Goal: Task Accomplishment & Management: Manage account settings

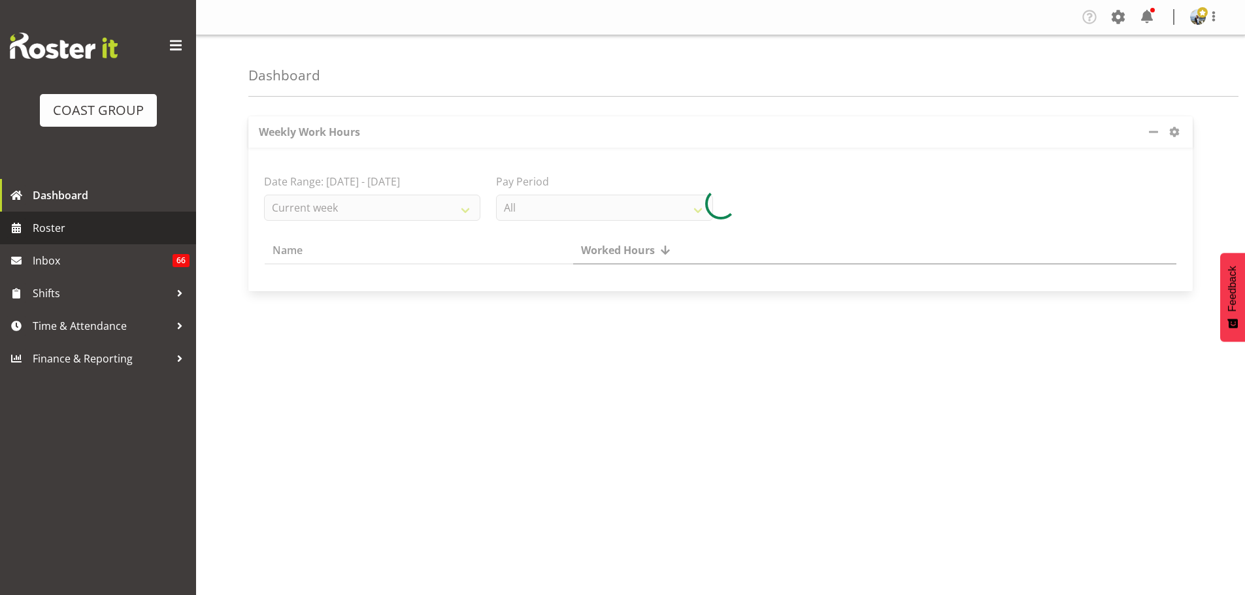
click at [116, 218] on link "Roster" at bounding box center [98, 228] width 196 height 33
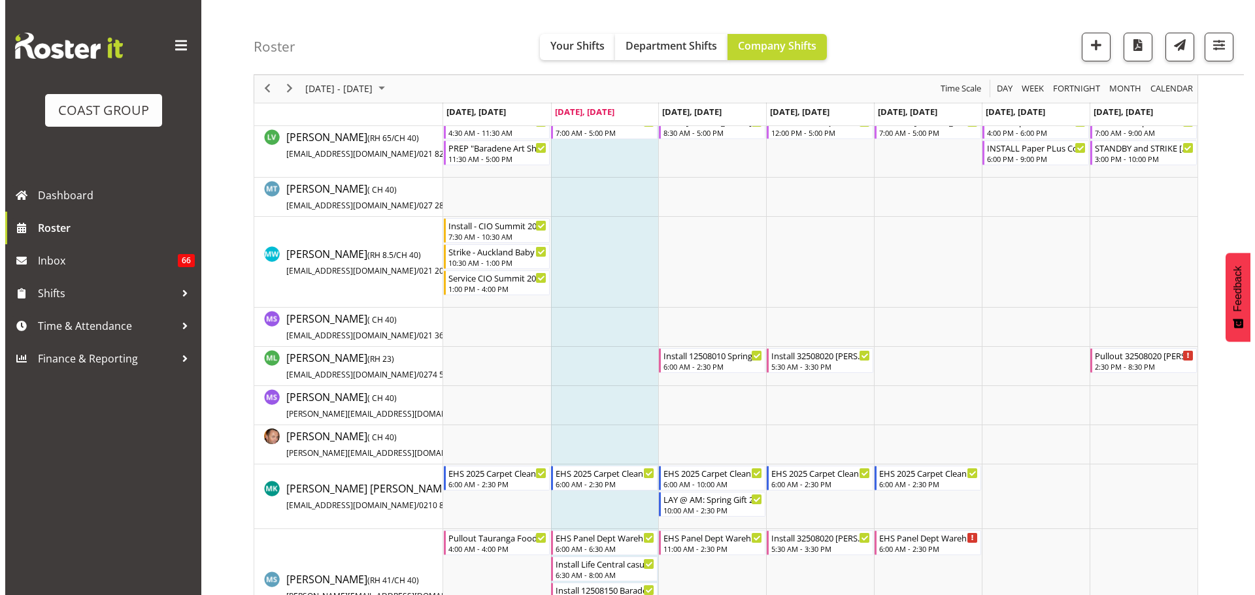
scroll to position [3268, 0]
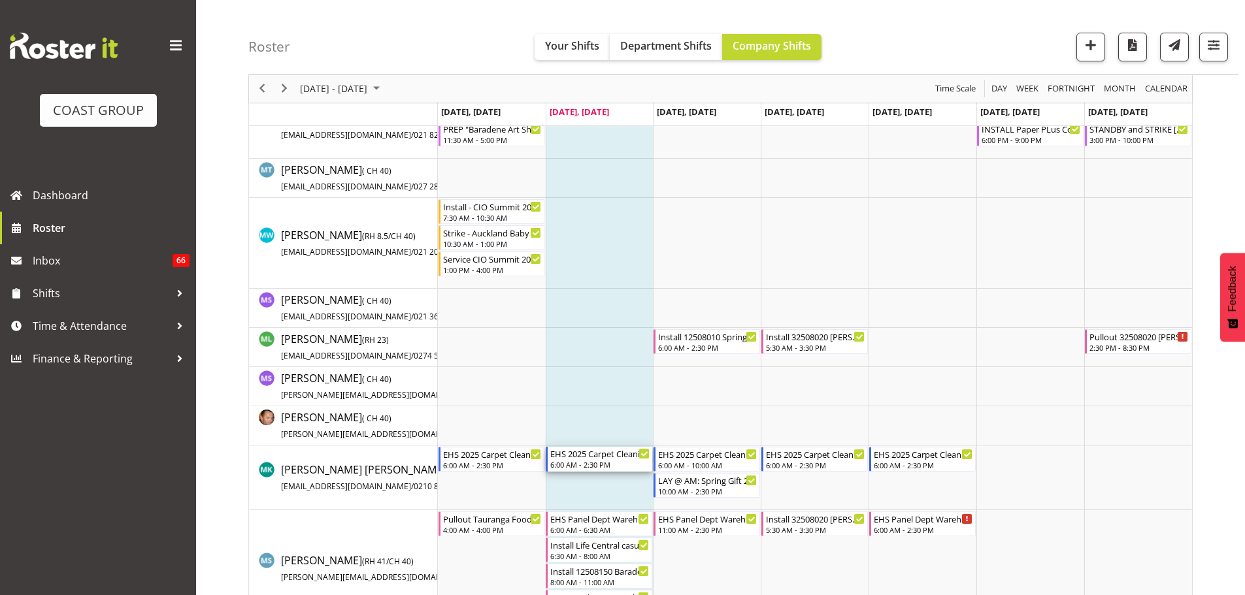
click at [588, 464] on div "6:00 AM - 2:30 PM" at bounding box center [599, 464] width 99 height 10
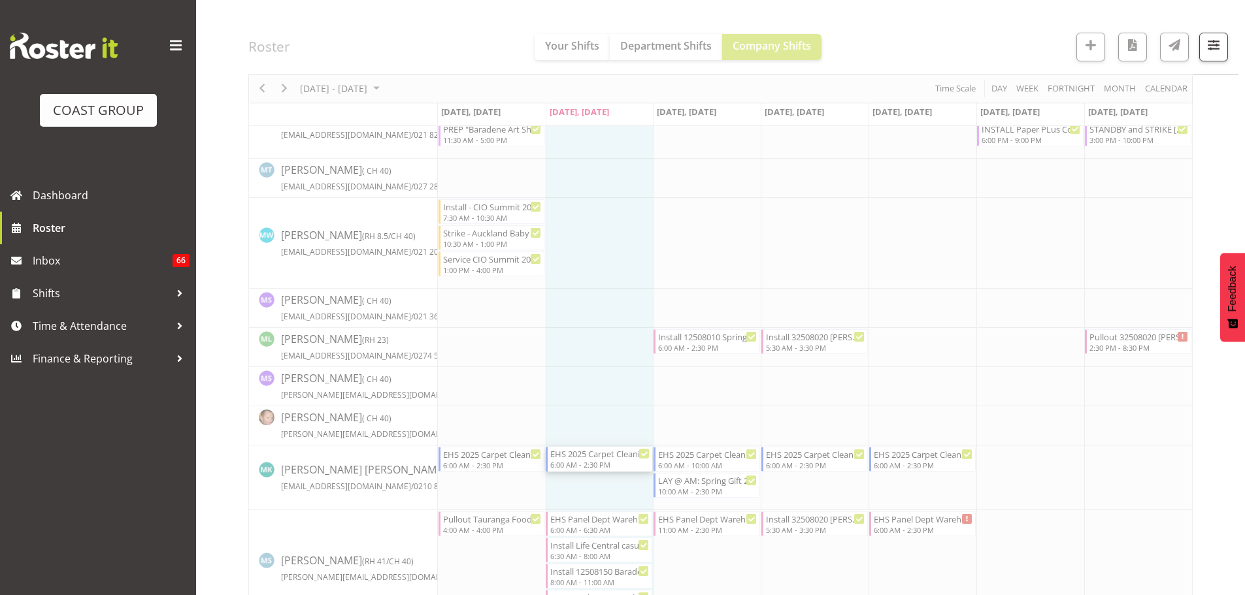
select select
select select "7"
select select "2025"
select select "14"
select select "30"
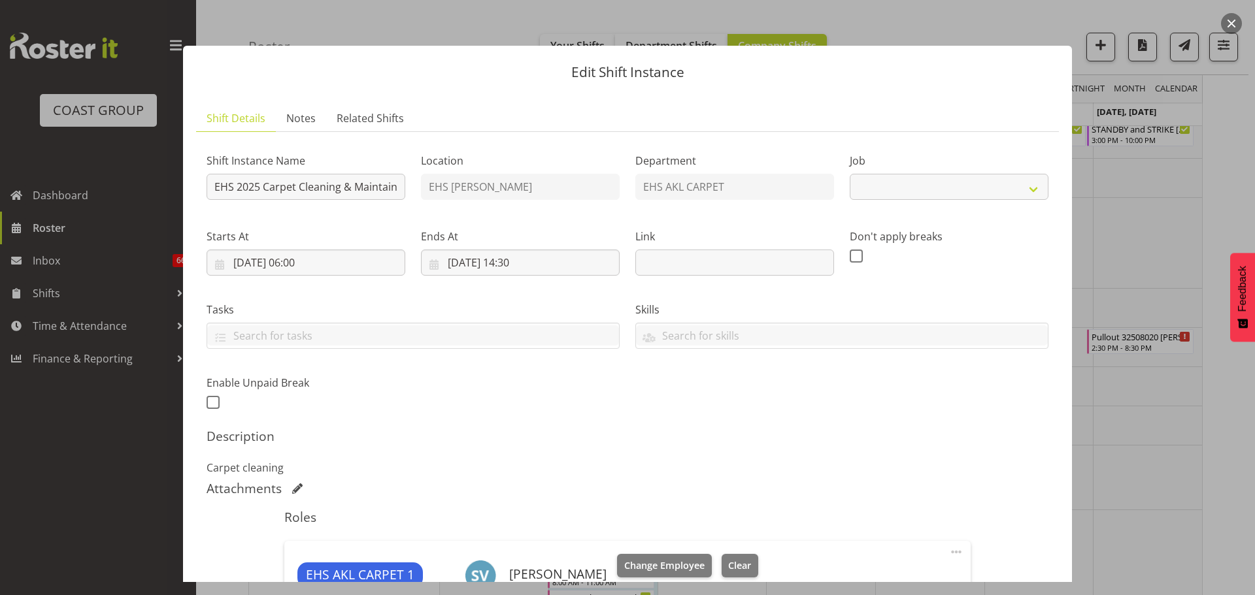
select select "69"
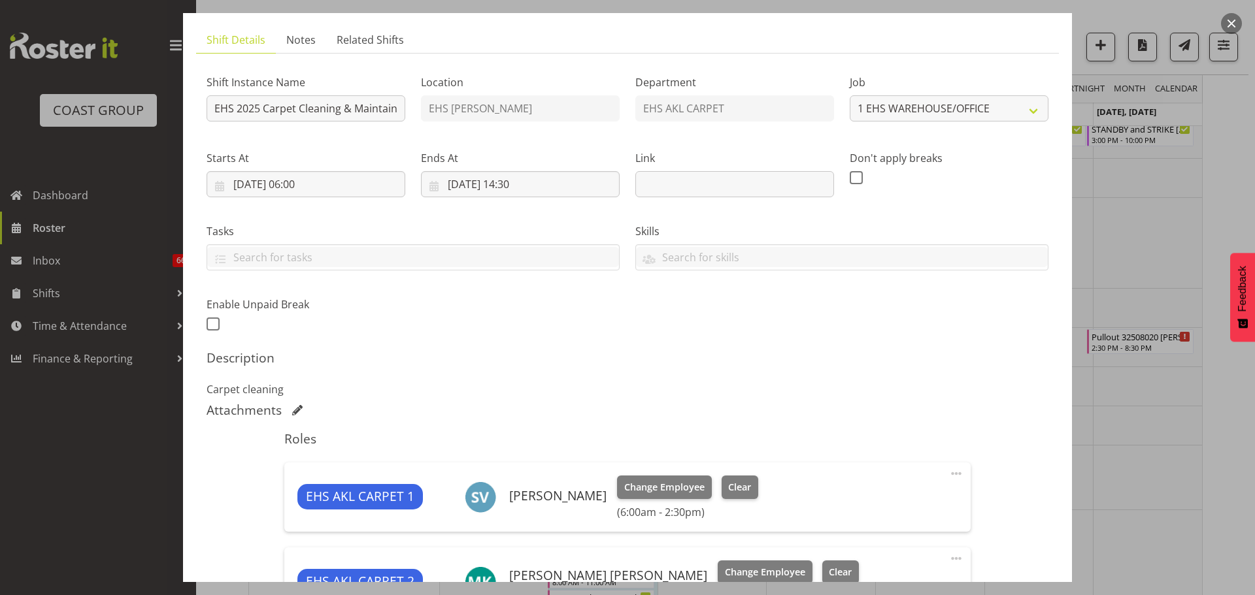
scroll to position [0, 0]
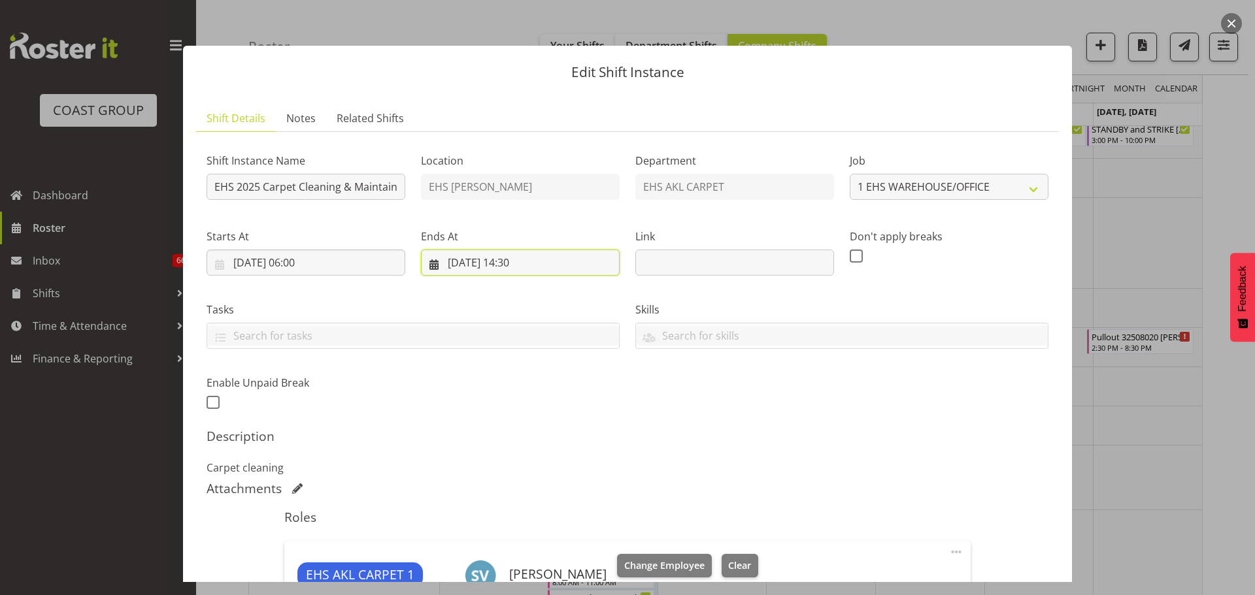
click at [537, 265] on input "[DATE] 14:30" at bounding box center [520, 263] width 199 height 26
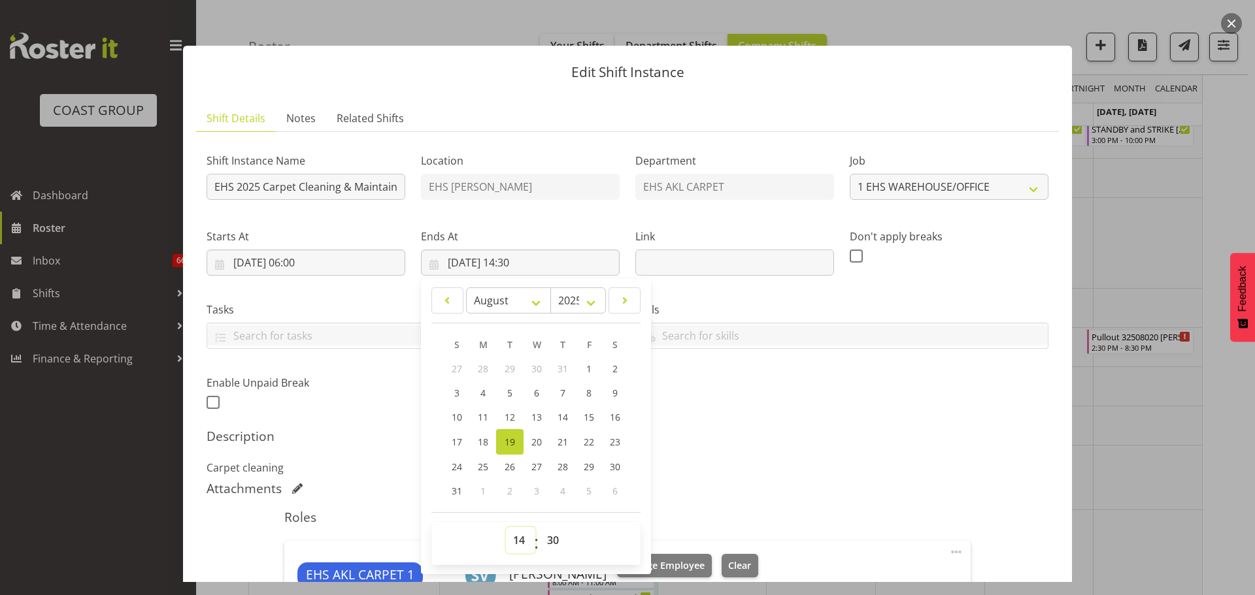
drag, startPoint x: 518, startPoint y: 537, endPoint x: 521, endPoint y: 529, distance: 9.1
click at [518, 537] on select "00 01 02 03 04 05 06 07 08 09 10 11 12 13 14 15 16 17 18 19 20 21 22 23" at bounding box center [520, 540] width 29 height 26
select select "11"
click at [506, 527] on select "00 01 02 03 04 05 06 07 08 09 10 11 12 13 14 15 16 17 18 19 20 21 22 23" at bounding box center [520, 540] width 29 height 26
type input "[DATE] 11:30"
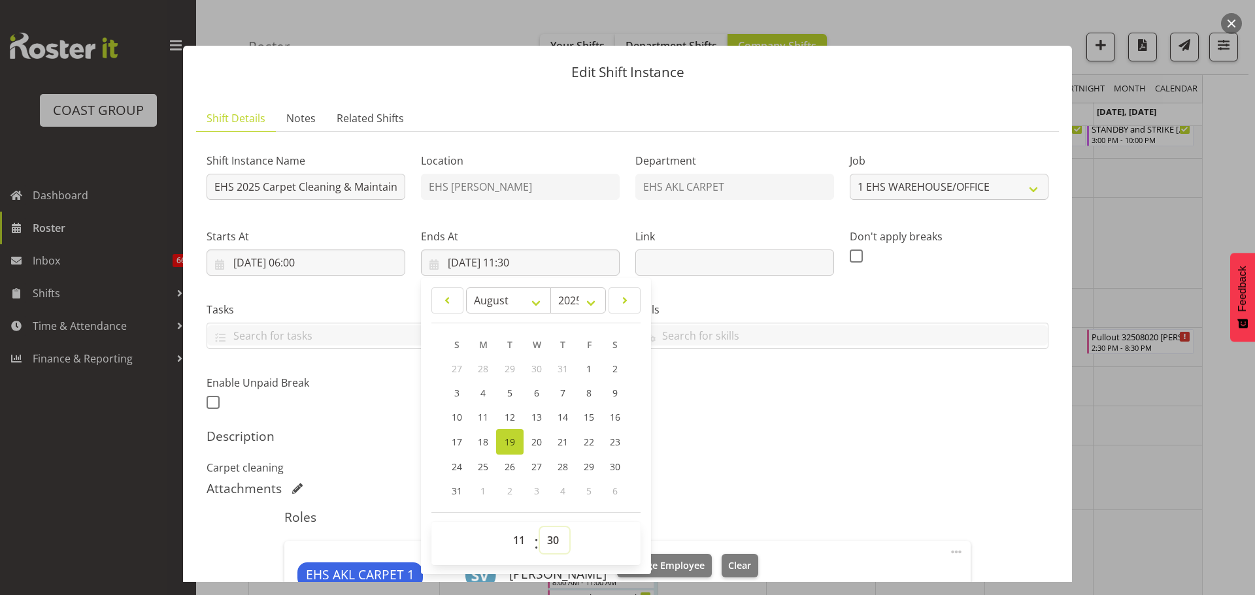
click at [557, 542] on select "00 01 02 03 04 05 06 07 08 09 10 11 12 13 14 15 16 17 18 19 20 21 22 23 24 25 2…" at bounding box center [554, 540] width 29 height 26
select select "20"
click at [540, 527] on select "00 01 02 03 04 05 06 07 08 09 10 11 12 13 14 15 16 17 18 19 20 21 22 23 24 25 2…" at bounding box center [554, 540] width 29 height 26
type input "[DATE] 11:20"
click at [797, 416] on div "Shift Instance Name EHS 2025 Carpet Cleaning & Maintainence Location EHS [PERSO…" at bounding box center [627, 278] width 857 height 286
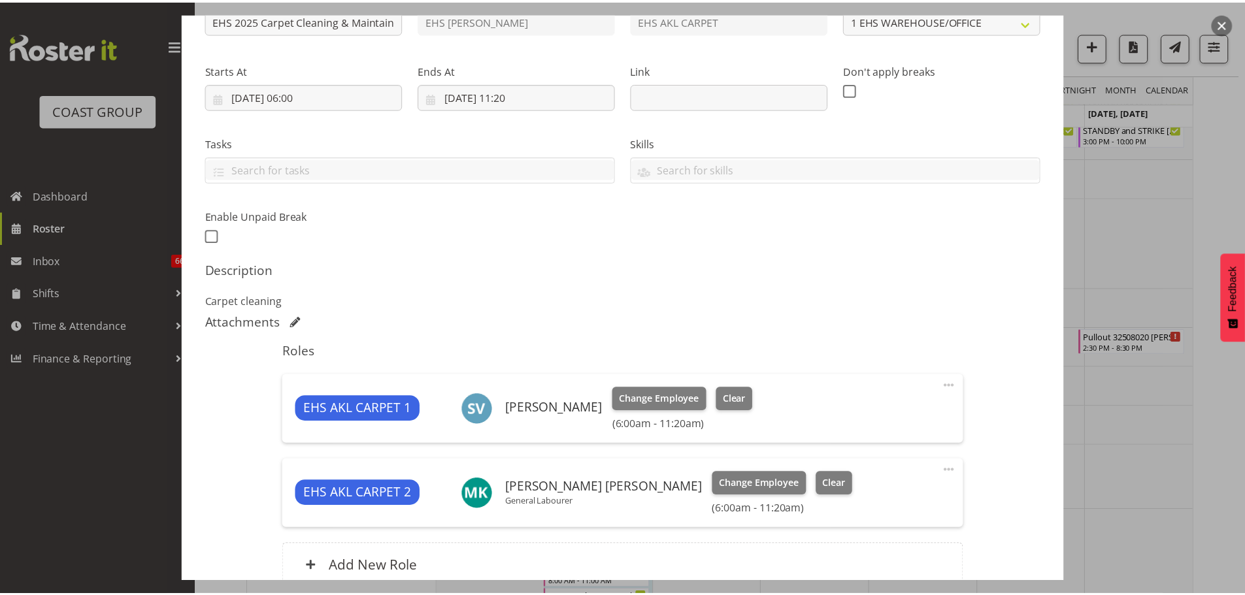
scroll to position [290, 0]
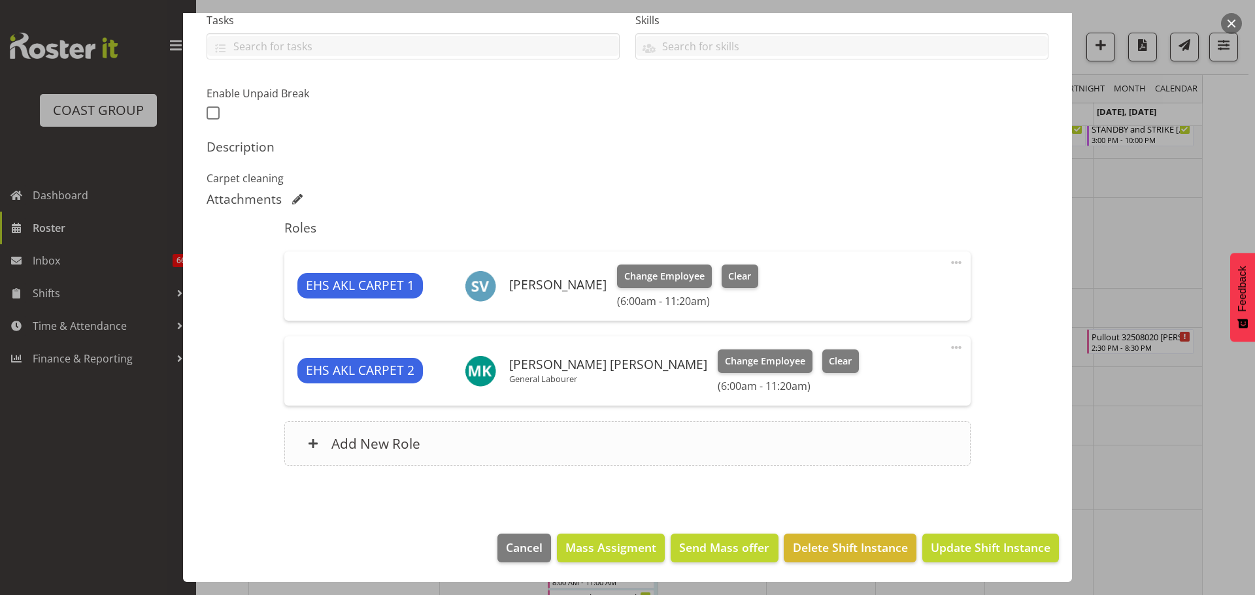
click at [538, 437] on div "Add New Role" at bounding box center [627, 444] width 686 height 44
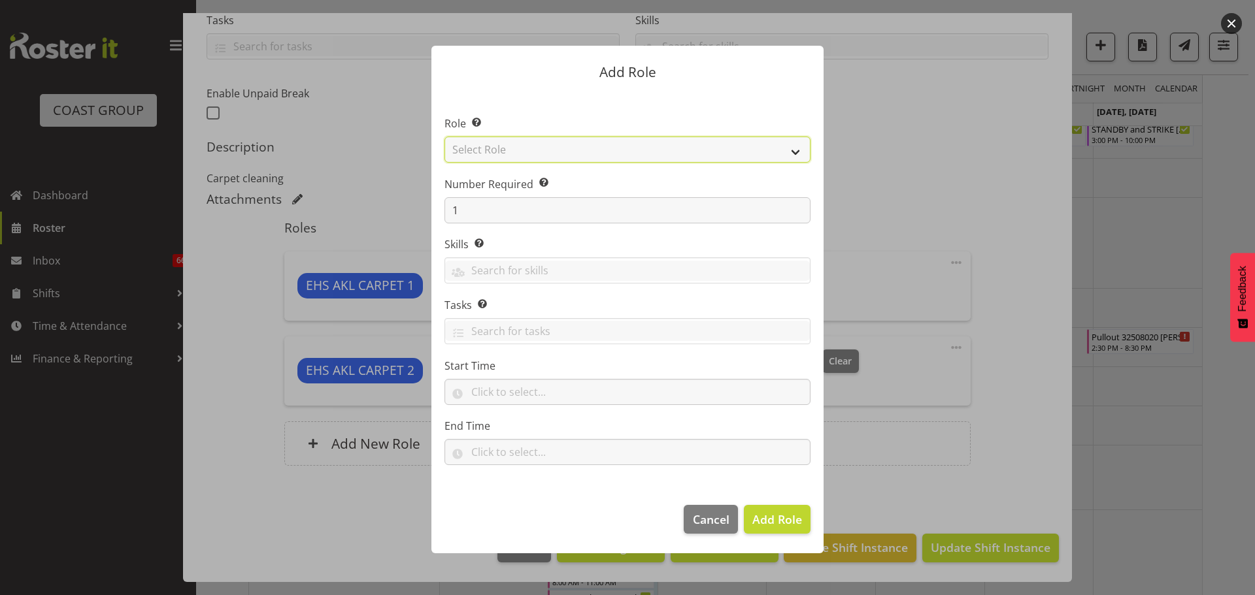
click at [589, 151] on select "Select Role ACCOUNT MANAGER ACCOUNT MANAGER DW ACCOUNTS [PERSON_NAME] VEHICLES …" at bounding box center [627, 150] width 366 height 26
select select "190"
click at [444, 137] on select "Select Role ACCOUNT MANAGER ACCOUNT MANAGER DW ACCOUNTS [PERSON_NAME] VEHICLES …" at bounding box center [627, 150] width 366 height 26
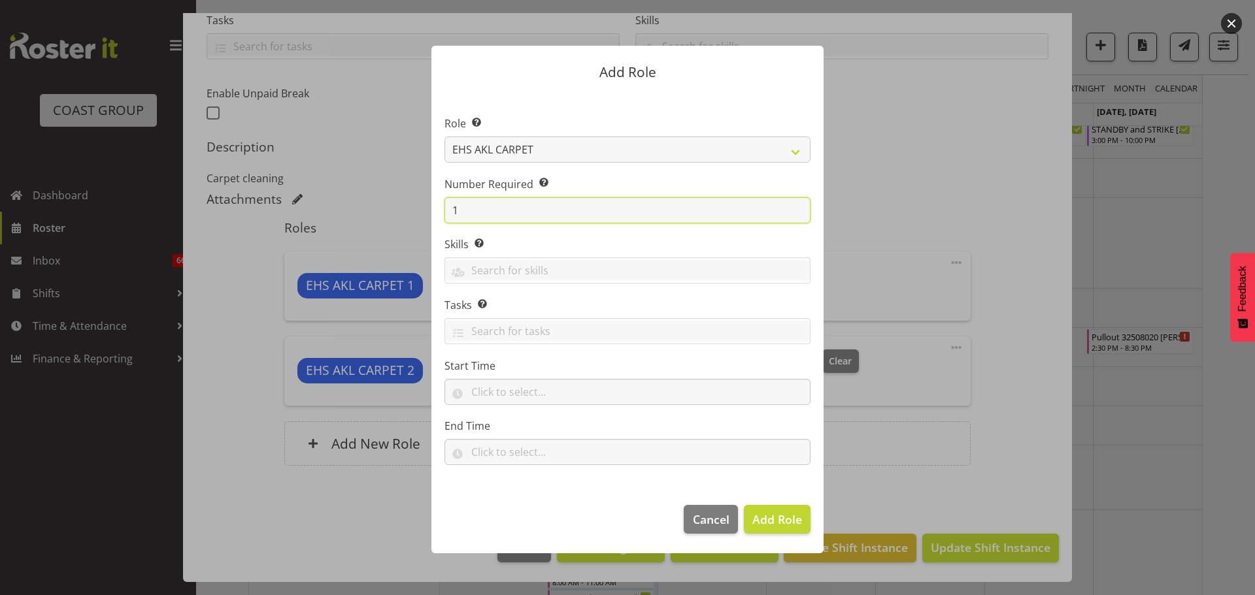
drag, startPoint x: 484, startPoint y: 209, endPoint x: 407, endPoint y: 207, distance: 77.1
click at [408, 208] on form "Add Role Role Select the role you wish to add to the shift. ACCOUNT MANAGER ACC…" at bounding box center [627, 297] width 627 height 569
type input "2"
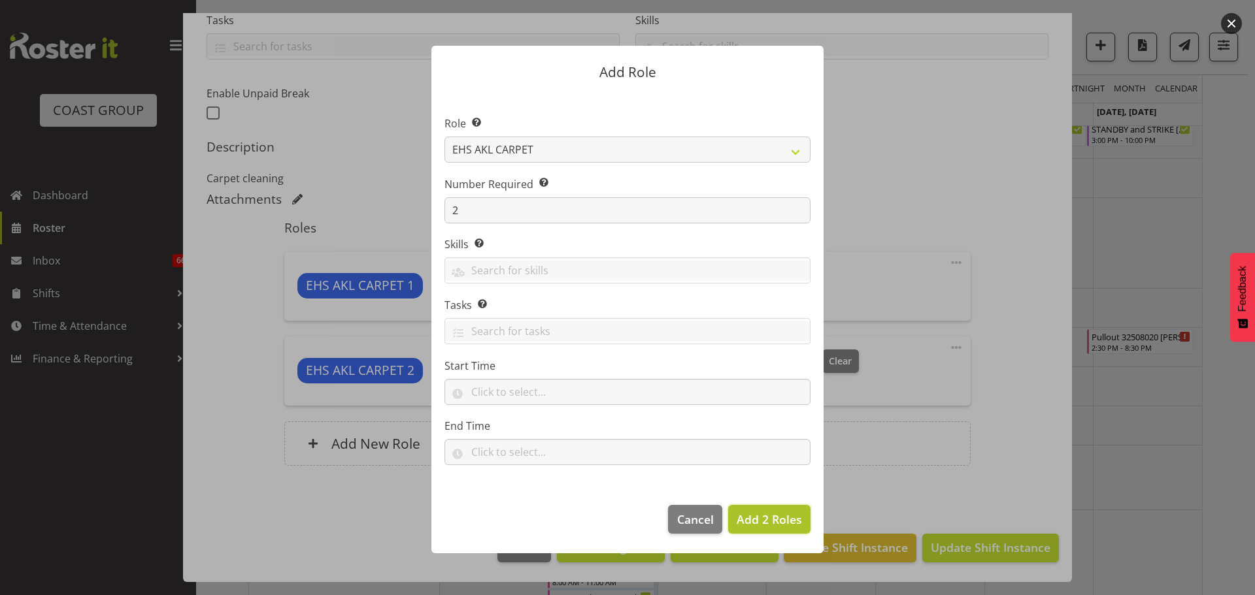
click at [779, 517] on span "Add 2 Roles" at bounding box center [768, 520] width 65 height 16
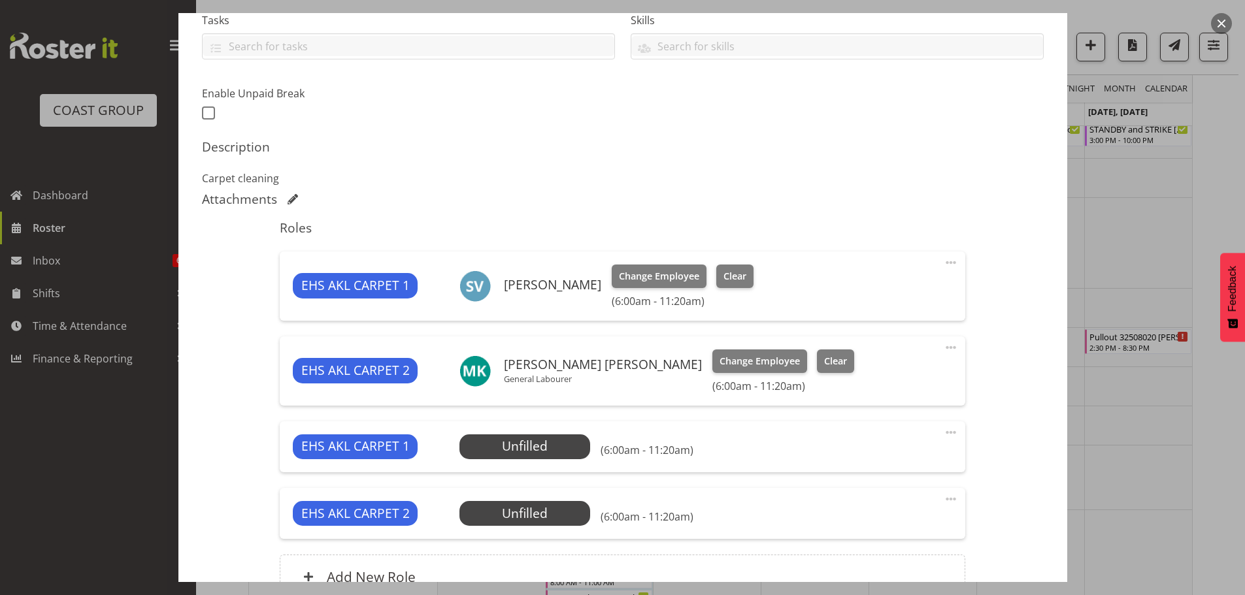
click at [943, 435] on span at bounding box center [951, 433] width 16 height 16
click at [919, 461] on link "Edit" at bounding box center [895, 462] width 125 height 24
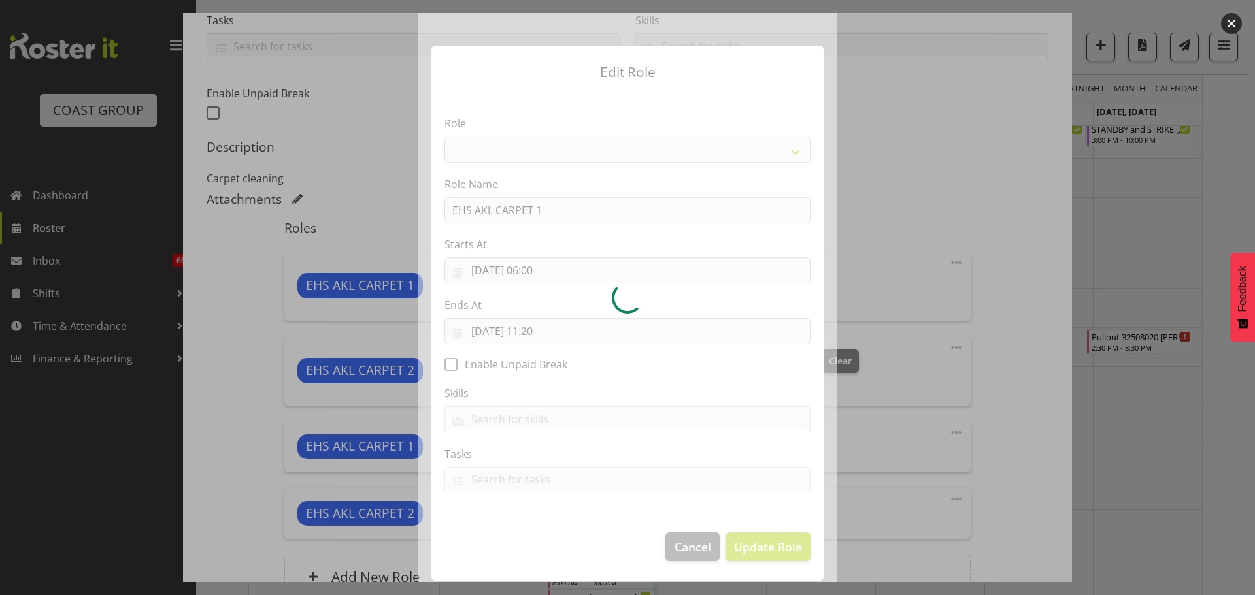
select select "190"
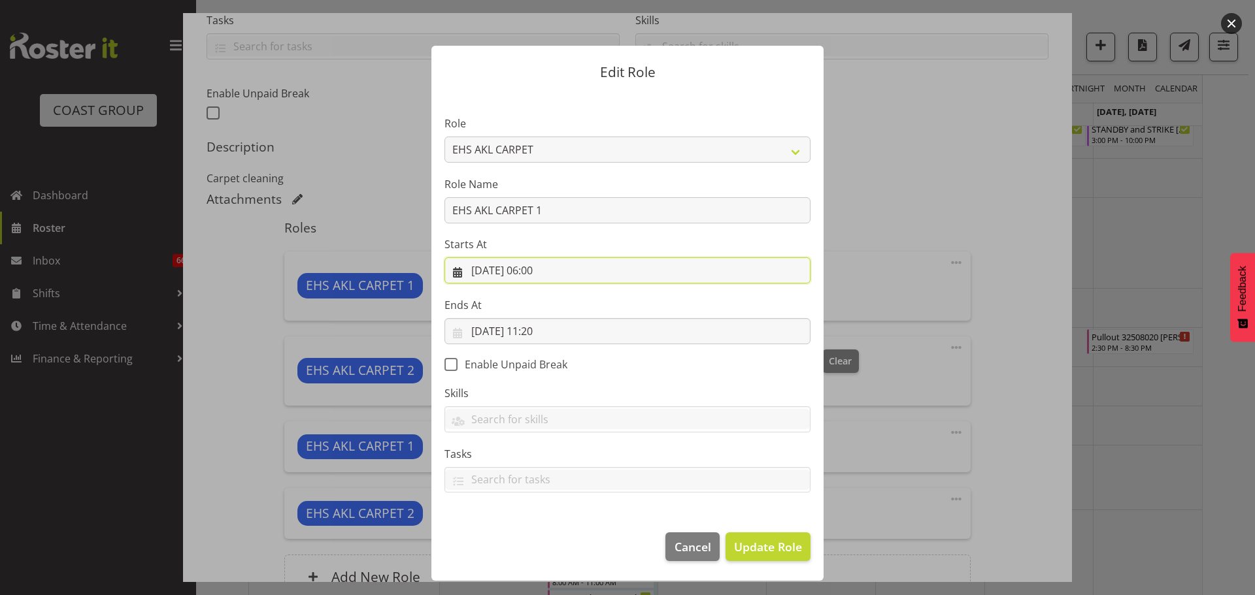
click at [545, 272] on input "[DATE] 06:00" at bounding box center [627, 270] width 366 height 26
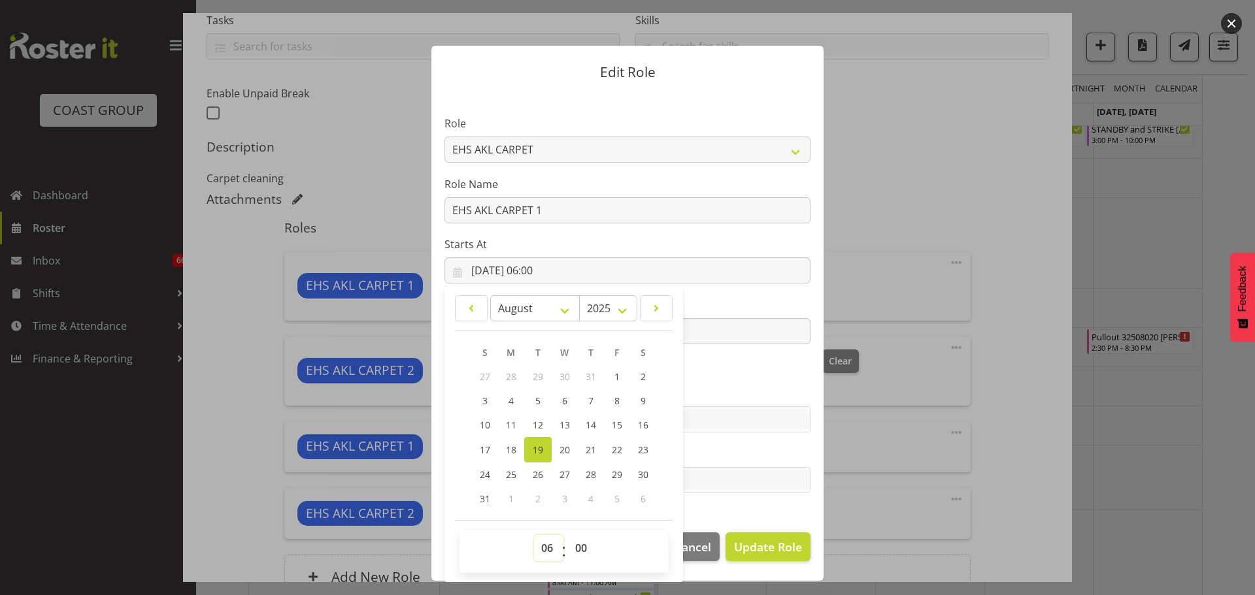
drag, startPoint x: 549, startPoint y: 549, endPoint x: 554, endPoint y: 515, distance: 34.4
click at [549, 549] on select "00 01 02 03 04 05 06 07 08 09 10 11 12 13 14 15 16 17 18 19 20 21 22 23" at bounding box center [548, 548] width 29 height 26
click at [552, 540] on select "00 01 02 03 04 05 06 07 08 09 10 11 12 13 14 15 16 17 18 19 20 21 22 23" at bounding box center [548, 548] width 29 height 26
select select "13"
click at [534, 535] on select "00 01 02 03 04 05 06 07 08 09 10 11 12 13 14 15 16 17 18 19 20 21 22 23" at bounding box center [548, 548] width 29 height 26
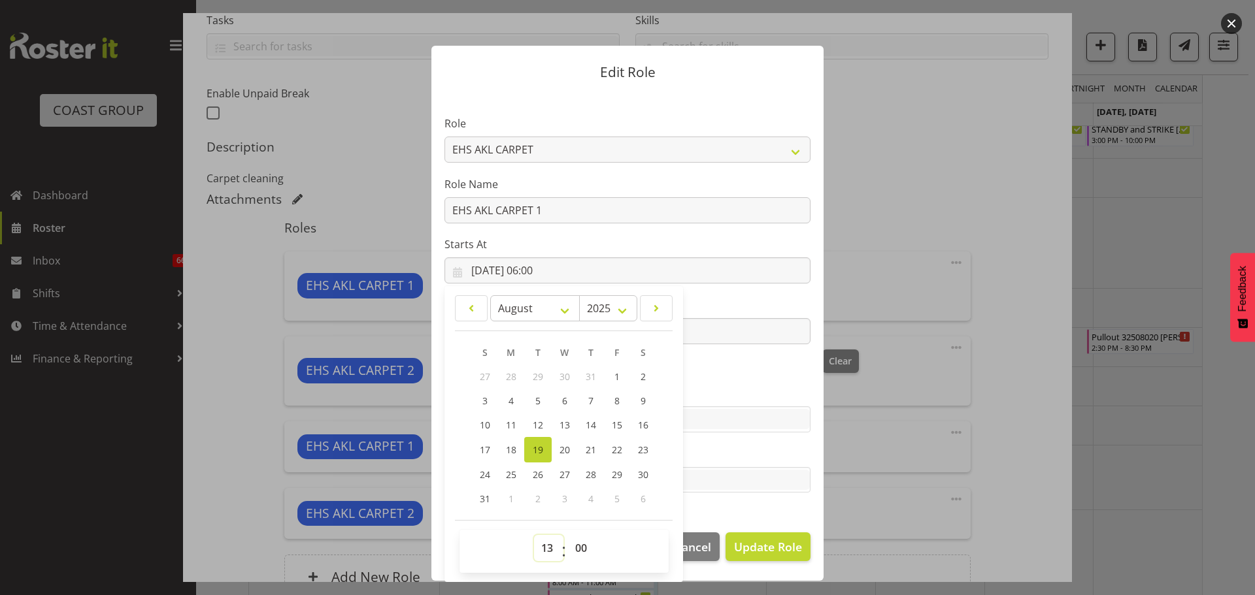
type input "[DATE] 13:00"
click at [587, 550] on select "00 01 02 03 04 05 06 07 08 09 10 11 12 13 14 15 16 17 18 19 20 21 22 23 24 25 2…" at bounding box center [582, 548] width 29 height 26
select select "30"
type input "[DATE] 13:30"
click at [775, 547] on span "Update Role" at bounding box center [768, 546] width 68 height 17
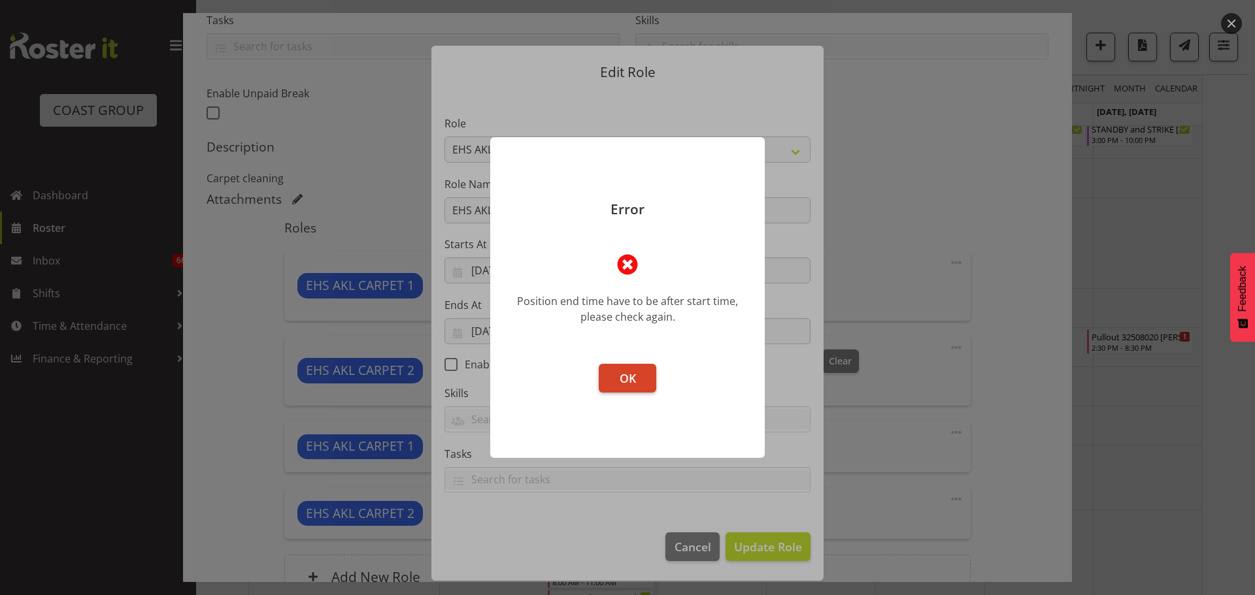
click at [641, 377] on button "OK" at bounding box center [628, 378] width 58 height 29
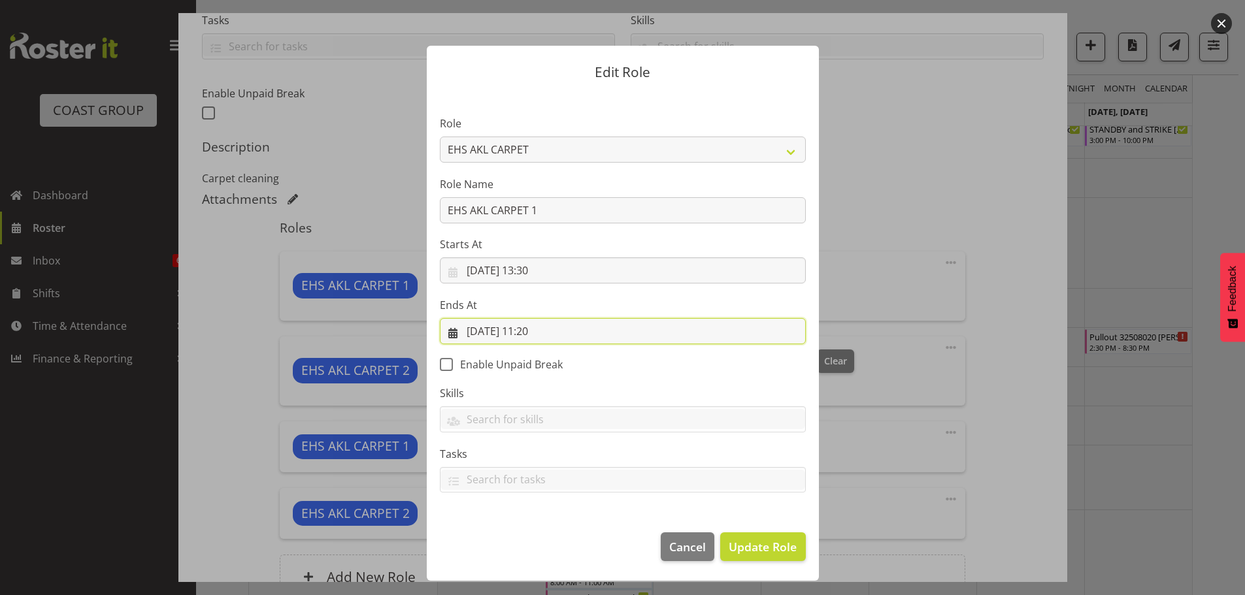
click at [557, 323] on input "[DATE] 11:20" at bounding box center [623, 331] width 366 height 26
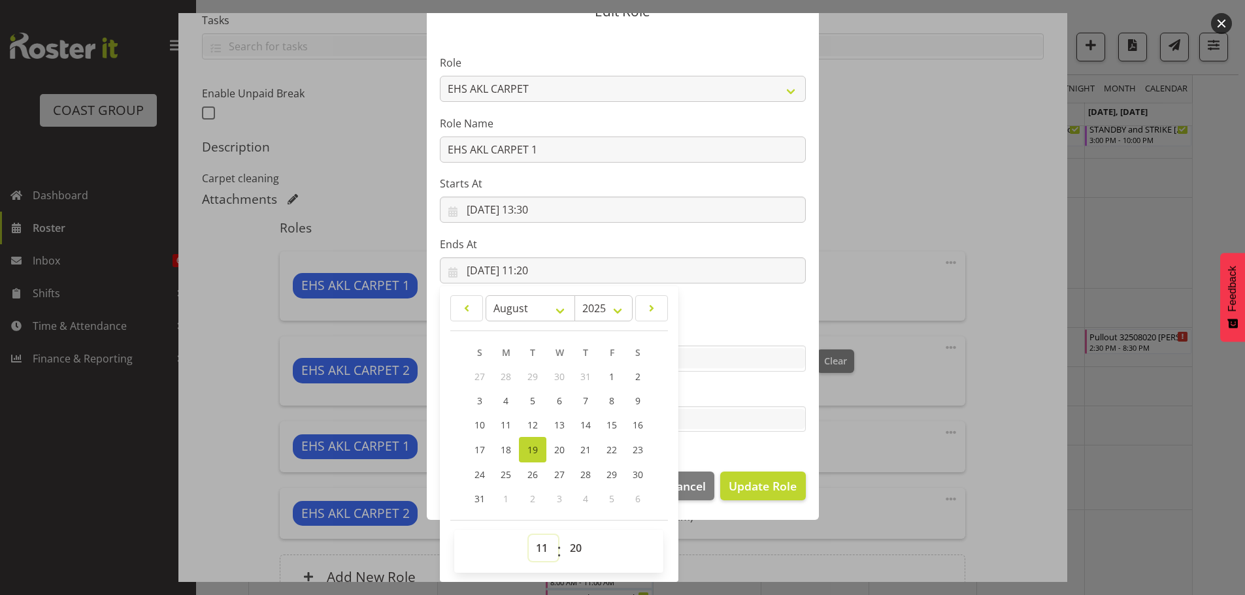
drag, startPoint x: 541, startPoint y: 544, endPoint x: 540, endPoint y: 538, distance: 6.6
click at [541, 544] on select "00 01 02 03 04 05 06 07 08 09 10 11 12 13 14 15 16 17 18 19 20 21 22 23" at bounding box center [543, 548] width 29 height 26
select select "14"
click at [529, 535] on select "00 01 02 03 04 05 06 07 08 09 10 11 12 13 14 15 16 17 18 19 20 21 22 23" at bounding box center [543, 548] width 29 height 26
type input "[DATE] 14:20"
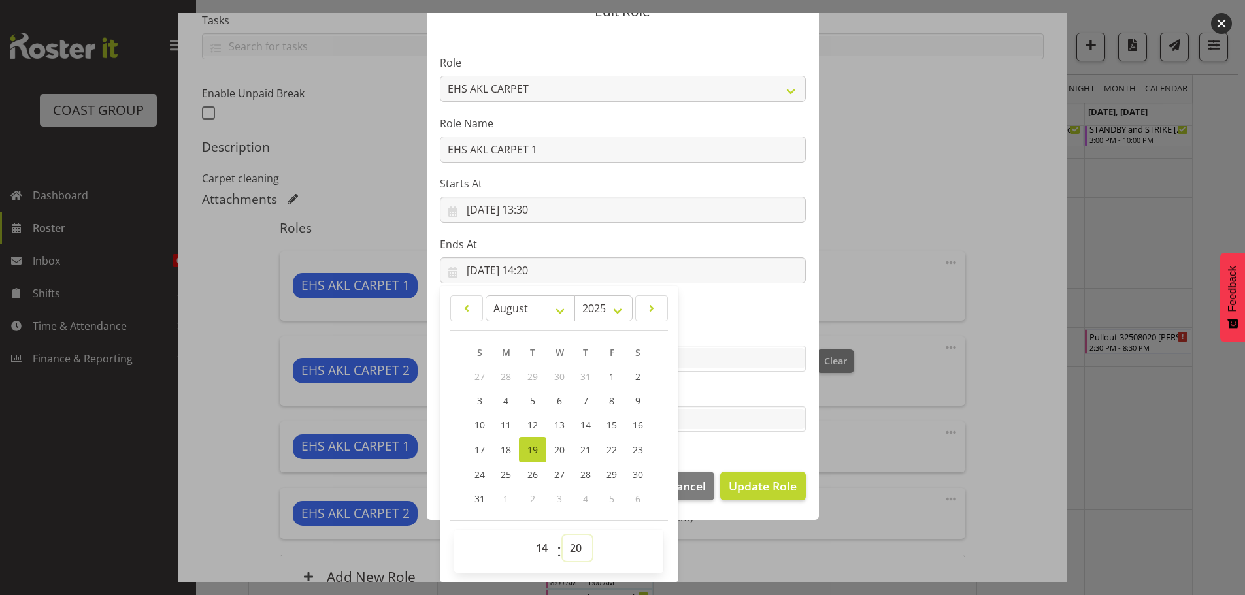
click at [563, 553] on select "00 01 02 03 04 05 06 07 08 09 10 11 12 13 14 15 16 17 18 19 20 21 22 23 24 25 2…" at bounding box center [577, 548] width 29 height 26
select select "30"
type input "[DATE] 14:30"
click at [798, 492] on button "Update Role" at bounding box center [762, 486] width 85 height 29
select select
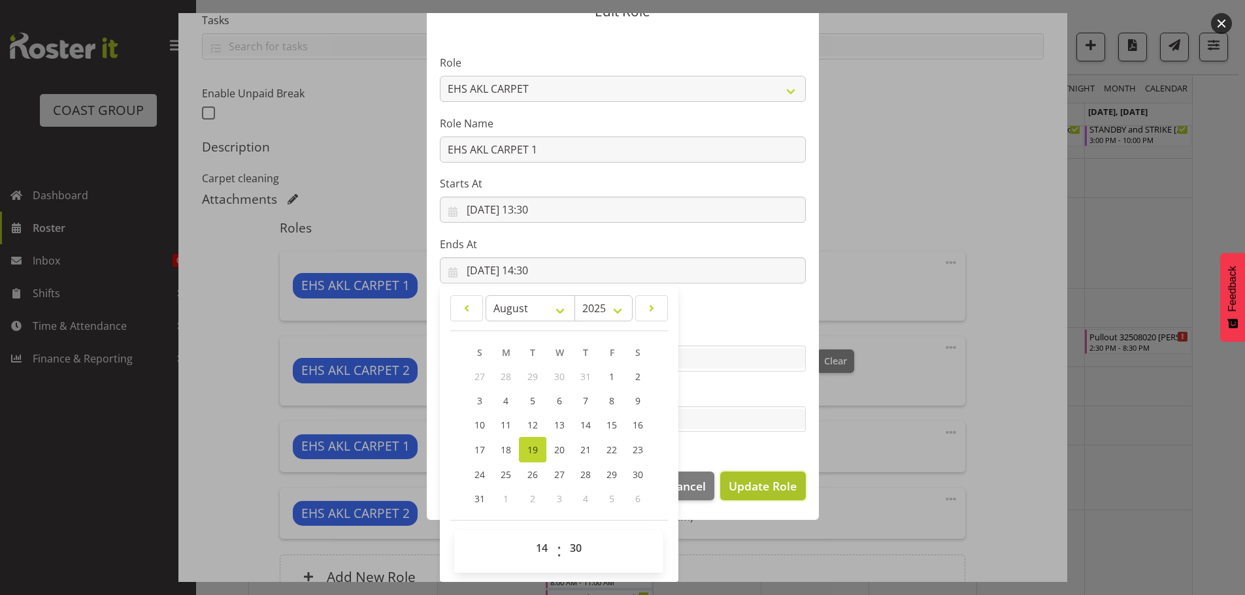
select select
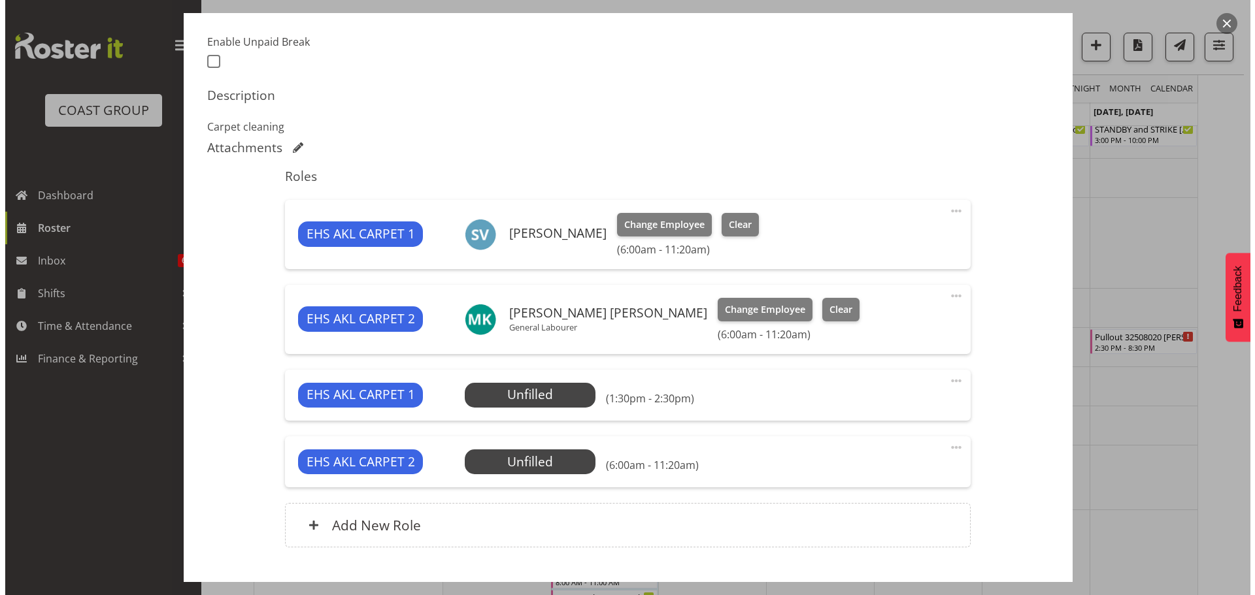
scroll to position [420, 0]
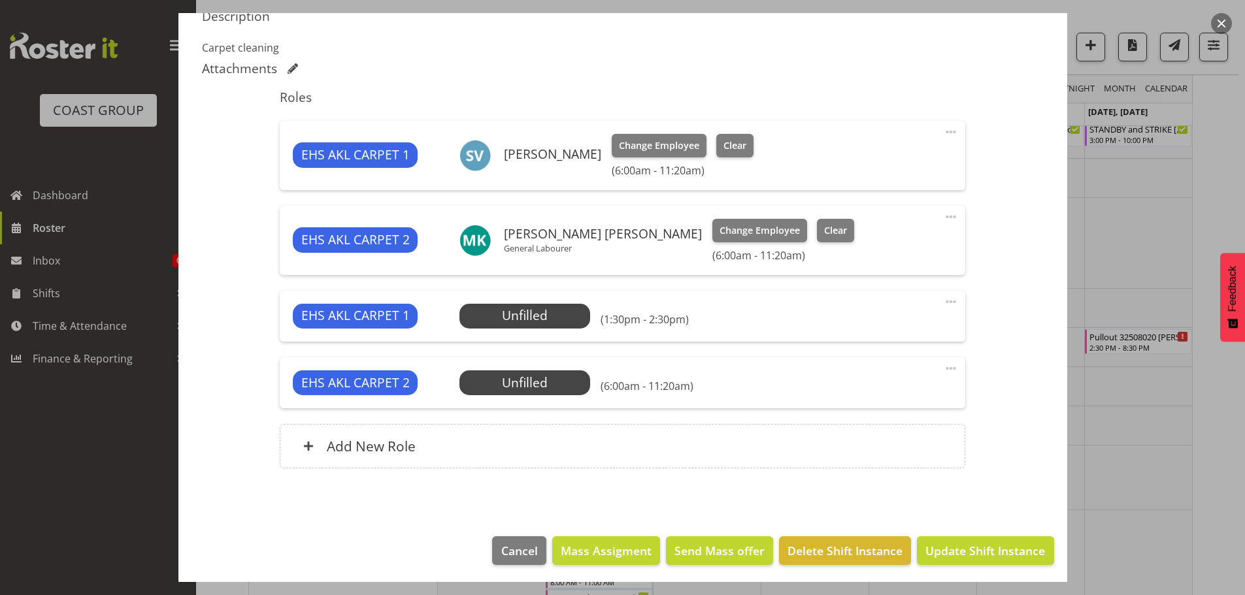
click at [946, 369] on span at bounding box center [951, 369] width 16 height 16
click at [904, 389] on link "Edit" at bounding box center [895, 398] width 125 height 24
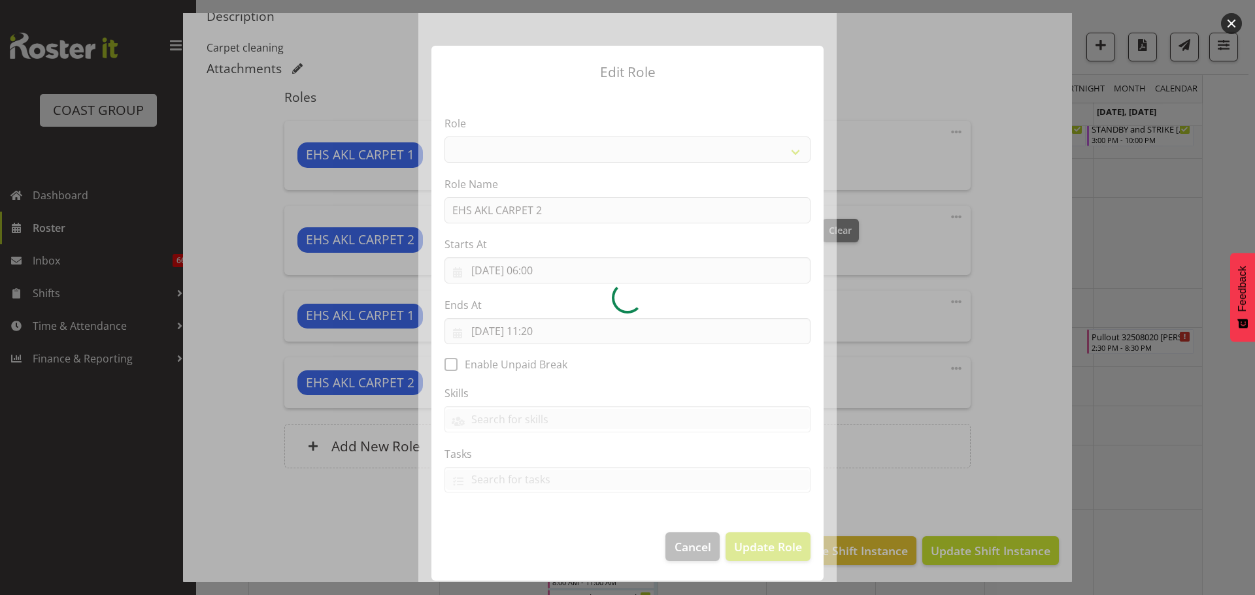
select select "190"
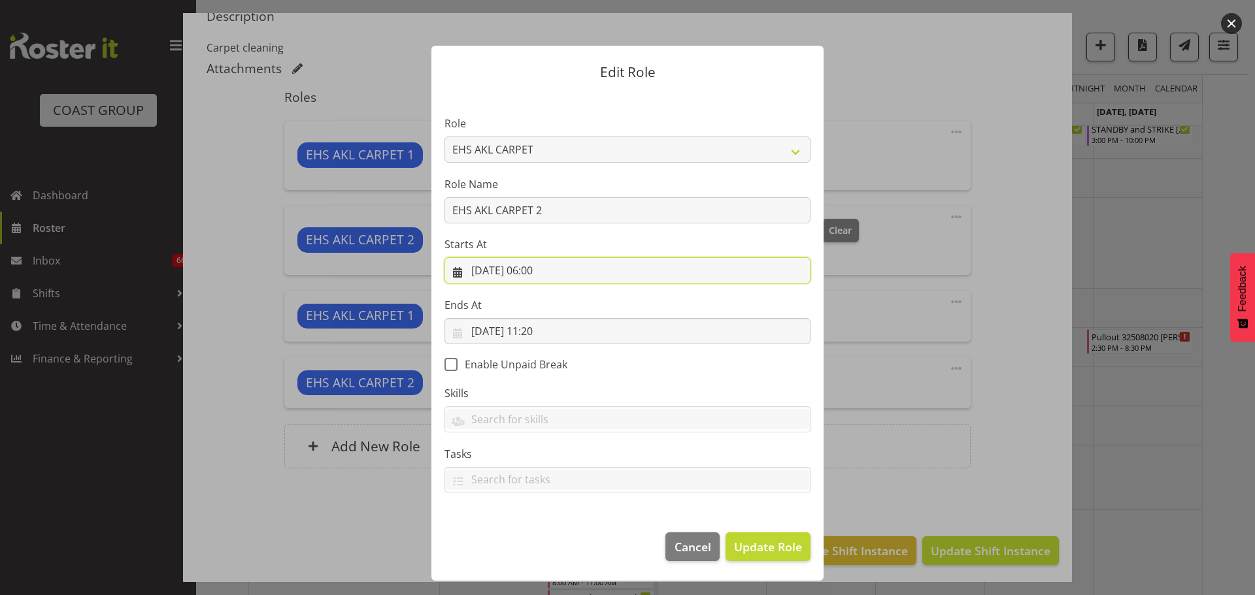
click at [549, 269] on input "[DATE] 06:00" at bounding box center [627, 270] width 366 height 26
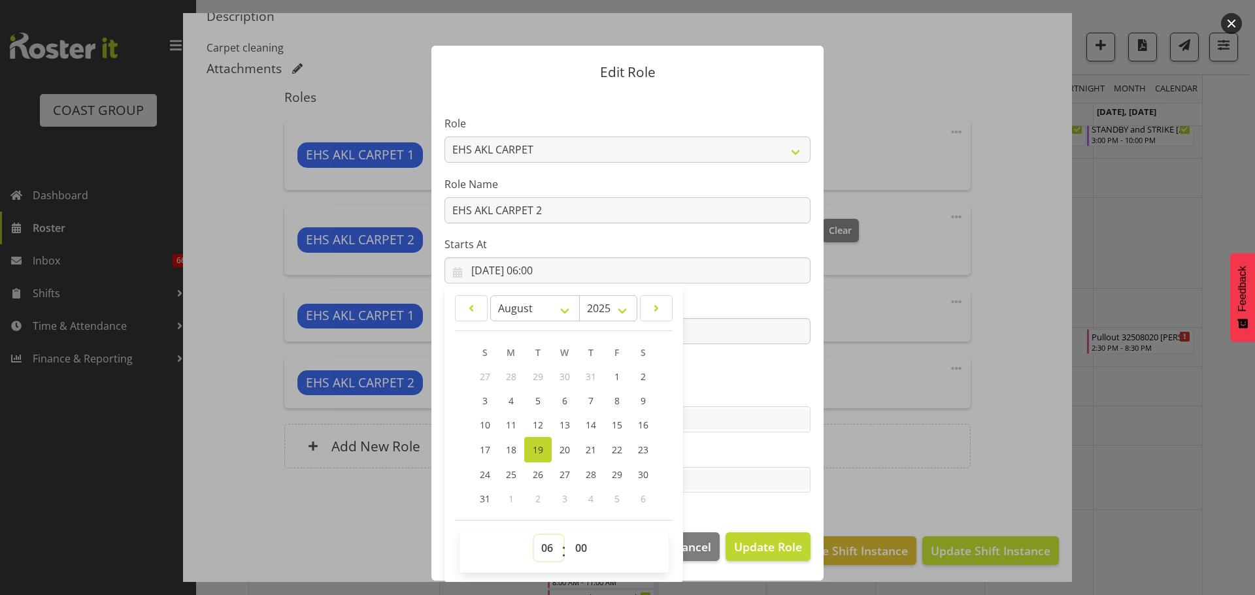
click at [536, 547] on select "00 01 02 03 04 05 06 07 08 09 10 11 12 13 14 15 16 17 18 19 20 21 22 23" at bounding box center [548, 548] width 29 height 26
select select "13"
click at [534, 535] on select "00 01 02 03 04 05 06 07 08 09 10 11 12 13 14 15 16 17 18 19 20 21 22 23" at bounding box center [548, 548] width 29 height 26
type input "[DATE] 13:00"
click at [579, 547] on select "00 01 02 03 04 05 06 07 08 09 10 11 12 13 14 15 16 17 18 19 20 21 22 23 24 25 2…" at bounding box center [582, 548] width 29 height 26
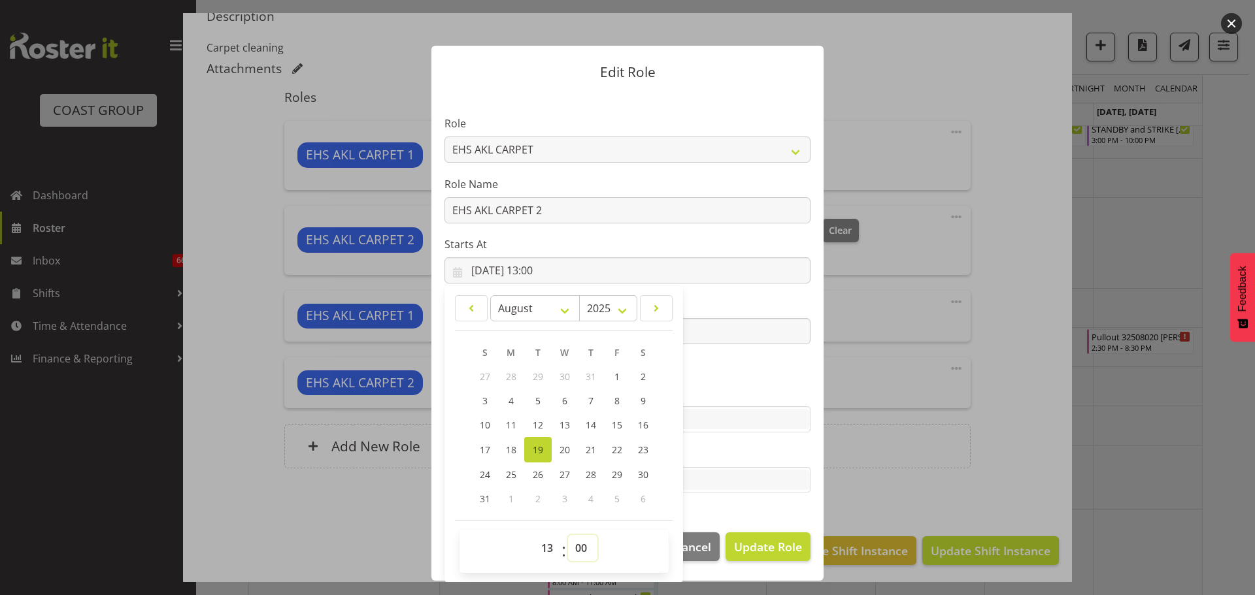
select select "30"
type input "[DATE] 13:30"
click at [793, 375] on section "Role ACCOUNT MANAGER ACCOUNT MANAGER DW ACCOUNTS [PERSON_NAME] VEHICLES AKL [PE…" at bounding box center [627, 305] width 392 height 427
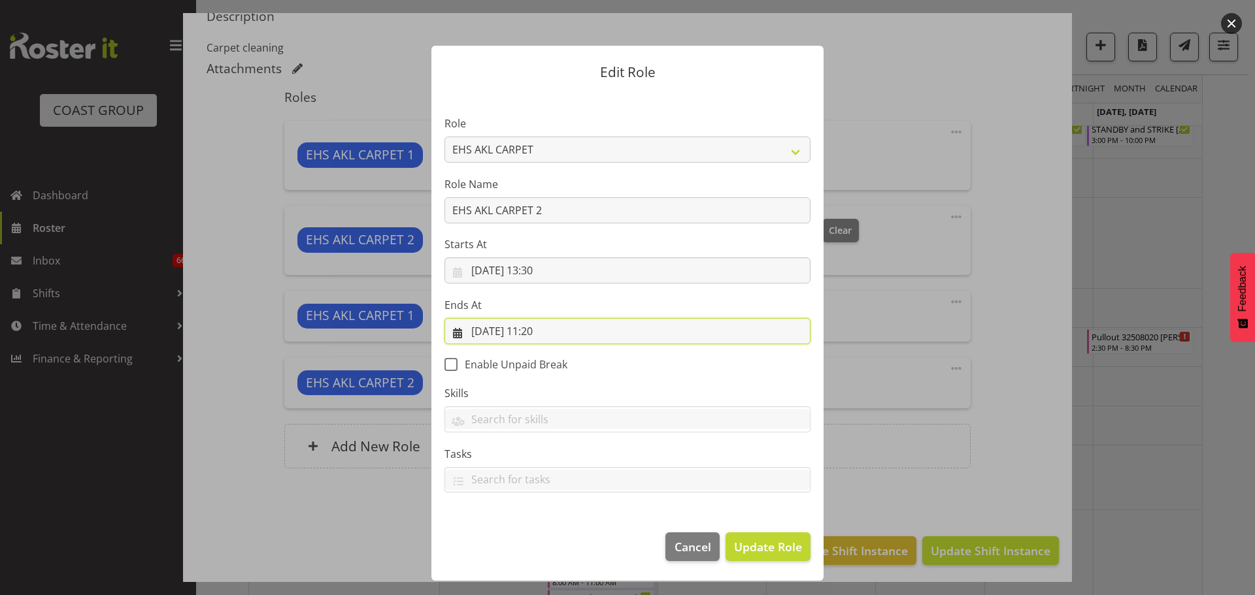
click at [542, 331] on input "[DATE] 11:20" at bounding box center [627, 331] width 366 height 26
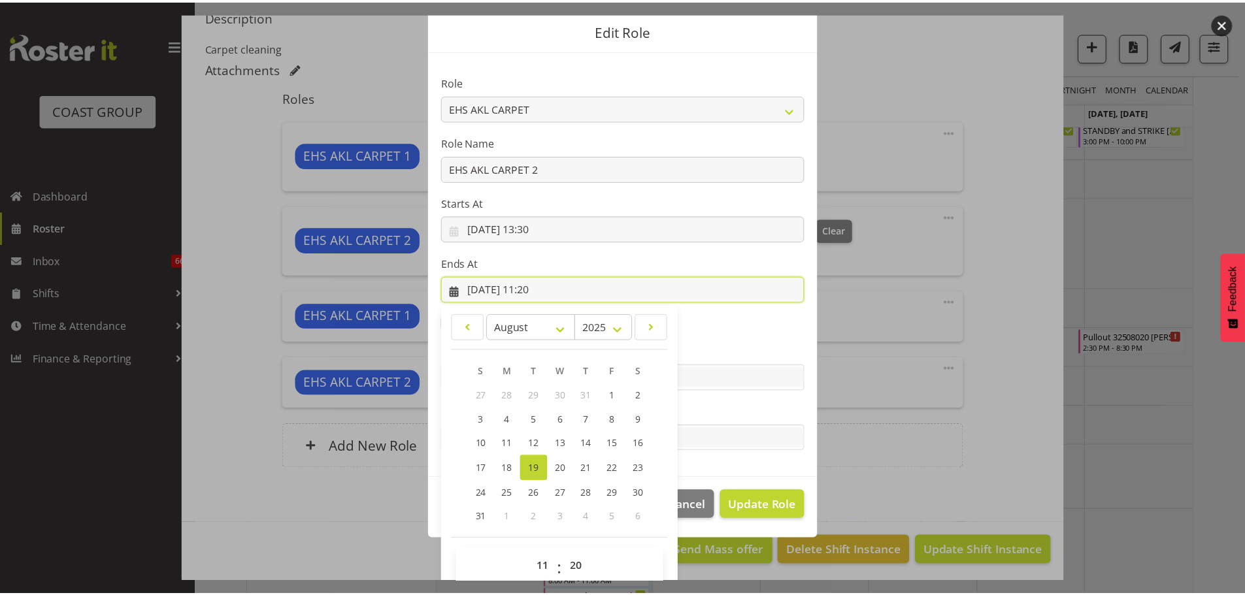
scroll to position [61, 0]
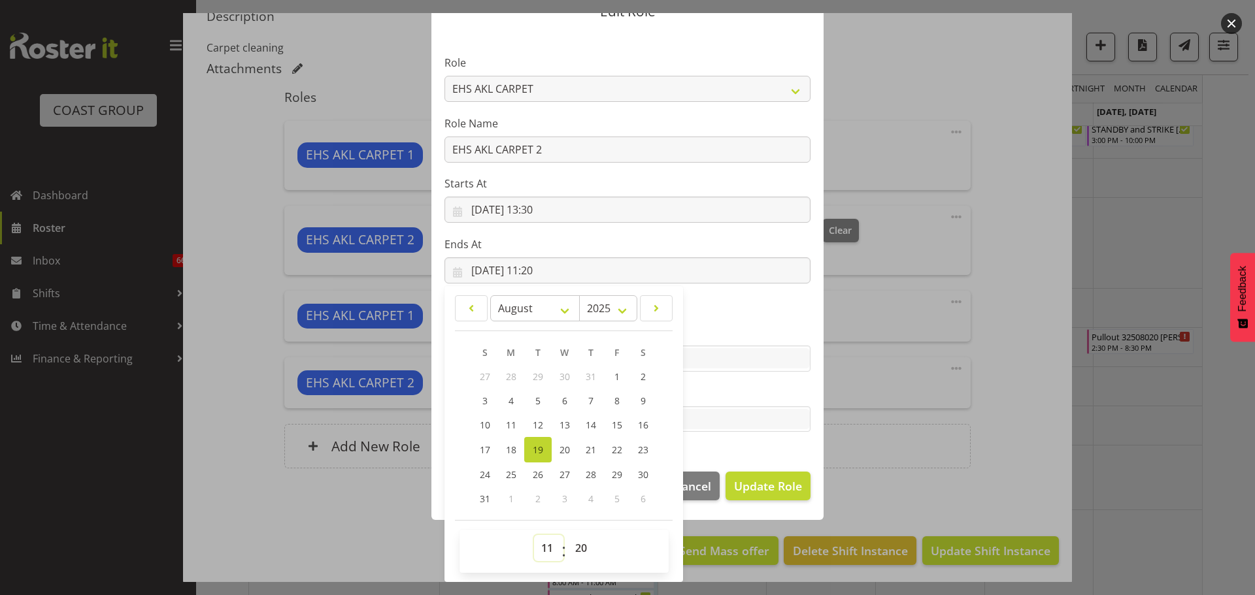
click at [540, 548] on select "00 01 02 03 04 05 06 07 08 09 10 11 12 13 14 15 16 17 18 19 20 21 22 23" at bounding box center [548, 548] width 29 height 26
click at [546, 552] on select "00 01 02 03 04 05 06 07 08 09 10 11 12 13 14 15 16 17 18 19 20 21 22 23" at bounding box center [548, 548] width 29 height 26
select select "14"
click at [534, 535] on select "00 01 02 03 04 05 06 07 08 09 10 11 12 13 14 15 16 17 18 19 20 21 22 23" at bounding box center [548, 548] width 29 height 26
type input "[DATE] 14:20"
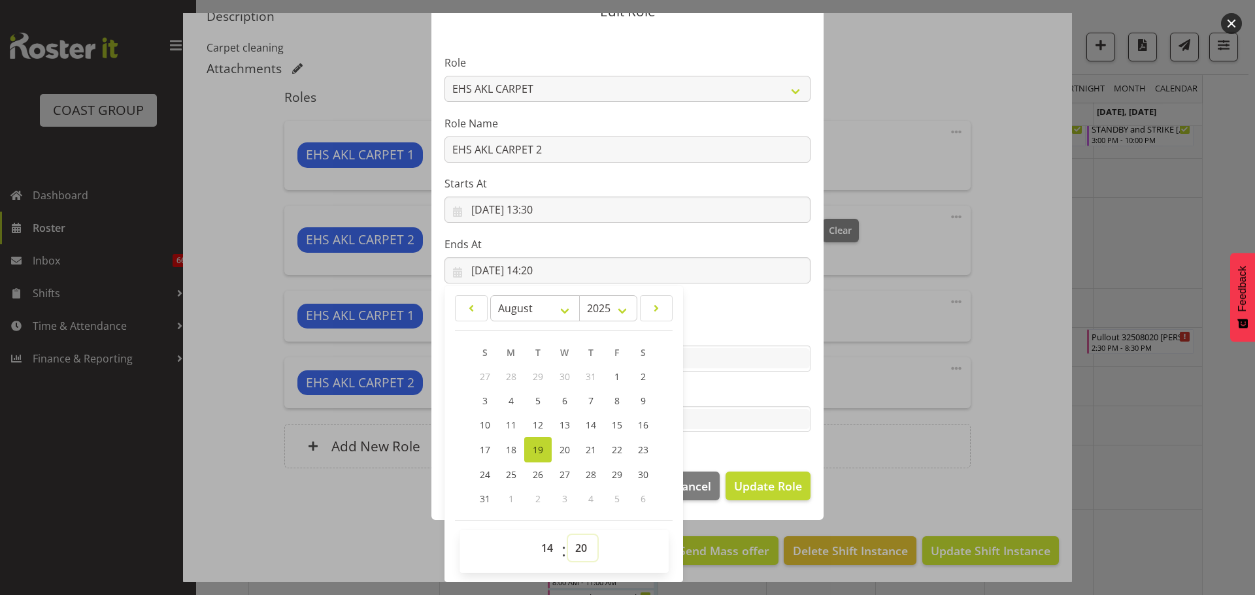
click at [580, 546] on select "00 01 02 03 04 05 06 07 08 09 10 11 12 13 14 15 16 17 18 19 20 21 22 23 24 25 2…" at bounding box center [582, 548] width 29 height 26
select select "30"
type input "[DATE] 14:30"
click at [550, 552] on select "00 01 02 03 04 05 06 07 08 09 10 11 12 13 14 15 16 17 18 19 20 21 22 23" at bounding box center [548, 548] width 29 height 26
click at [780, 491] on span "Update Role" at bounding box center [768, 486] width 68 height 17
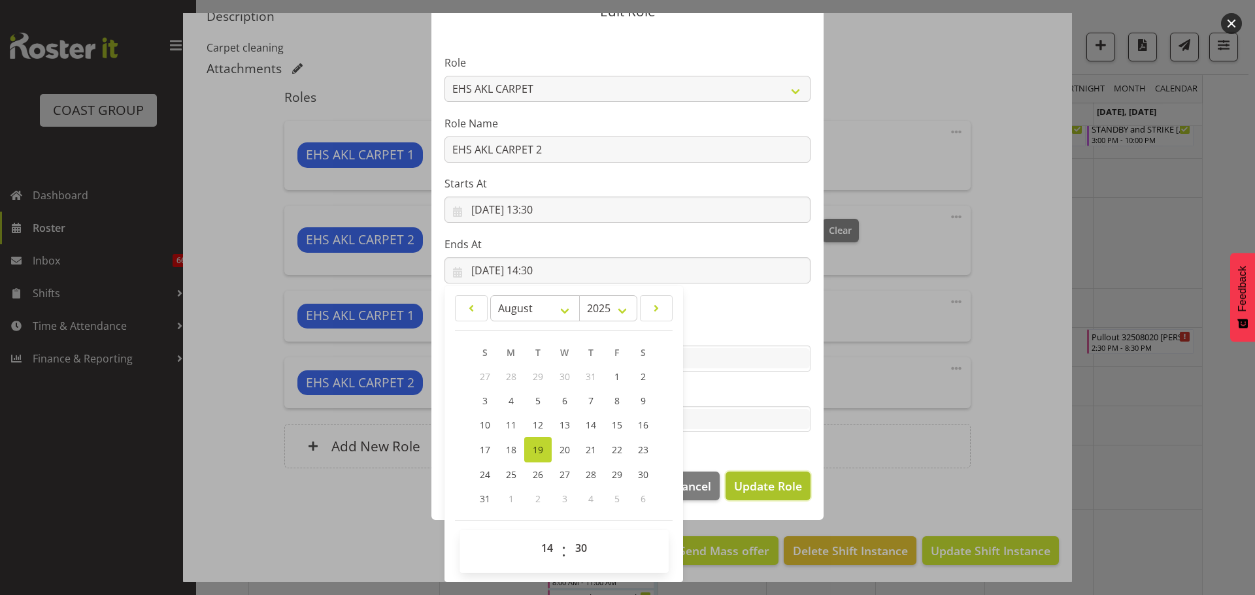
select select
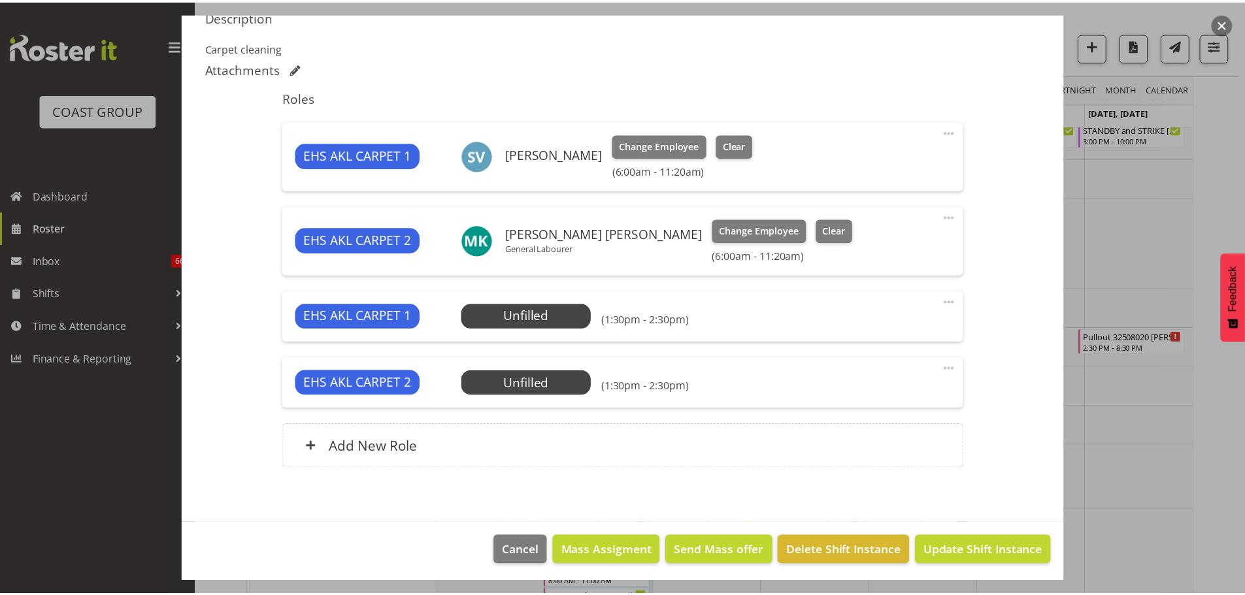
scroll to position [59, 0]
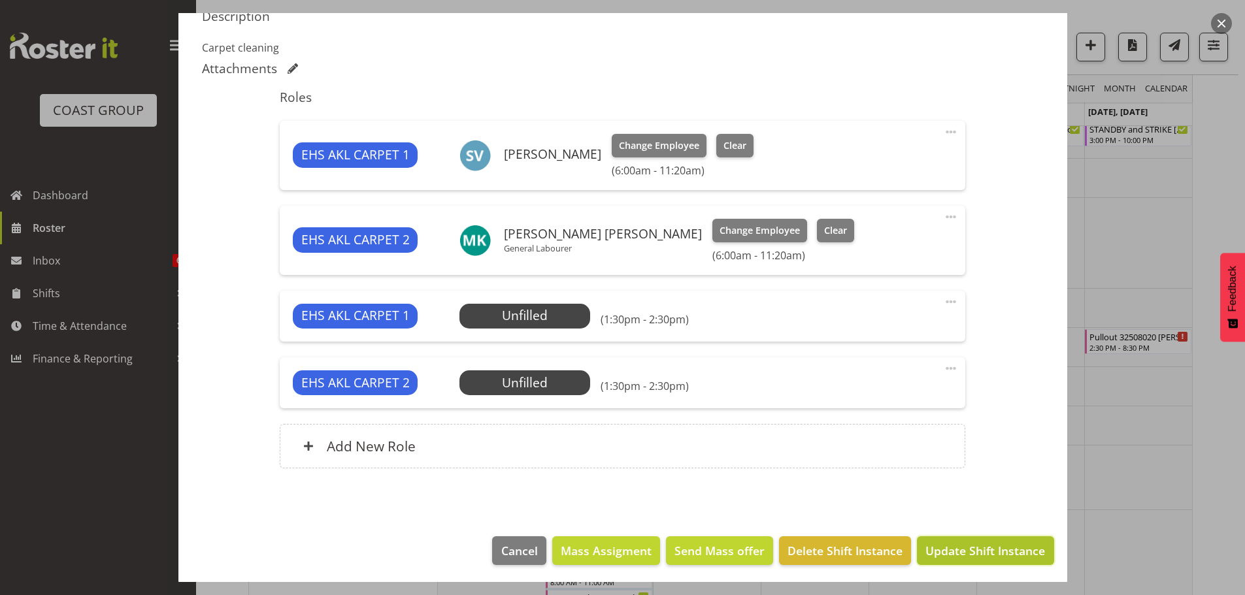
click at [980, 546] on span "Update Shift Instance" at bounding box center [985, 550] width 120 height 17
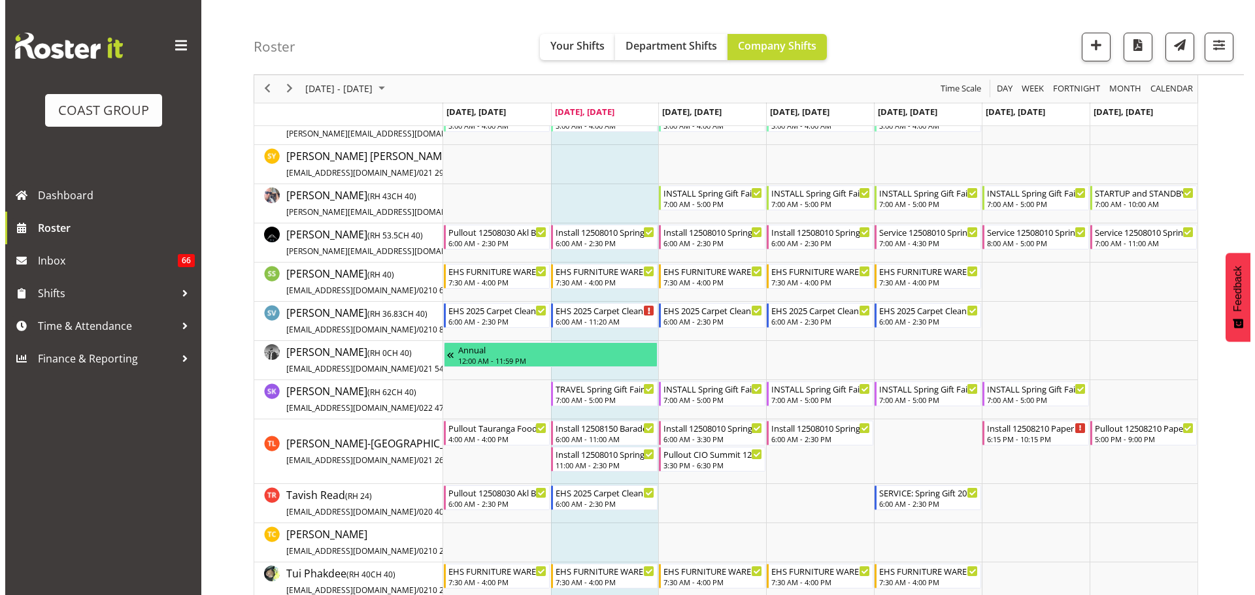
scroll to position [5184, 0]
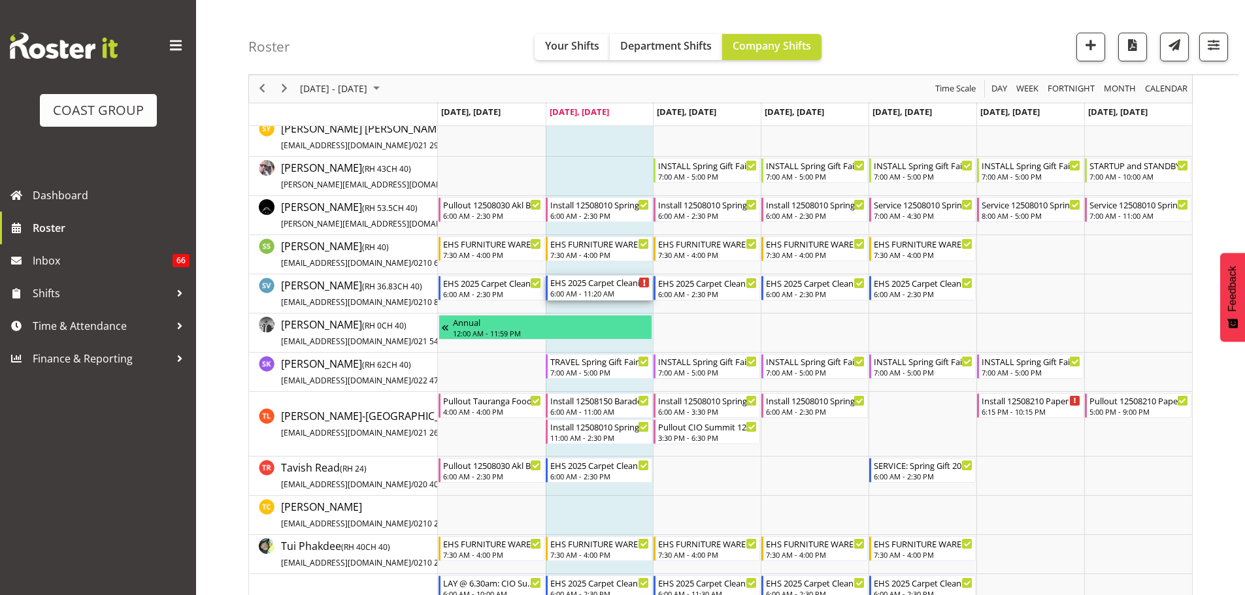
click at [607, 294] on div "6:00 AM - 11:20 AM" at bounding box center [599, 293] width 99 height 10
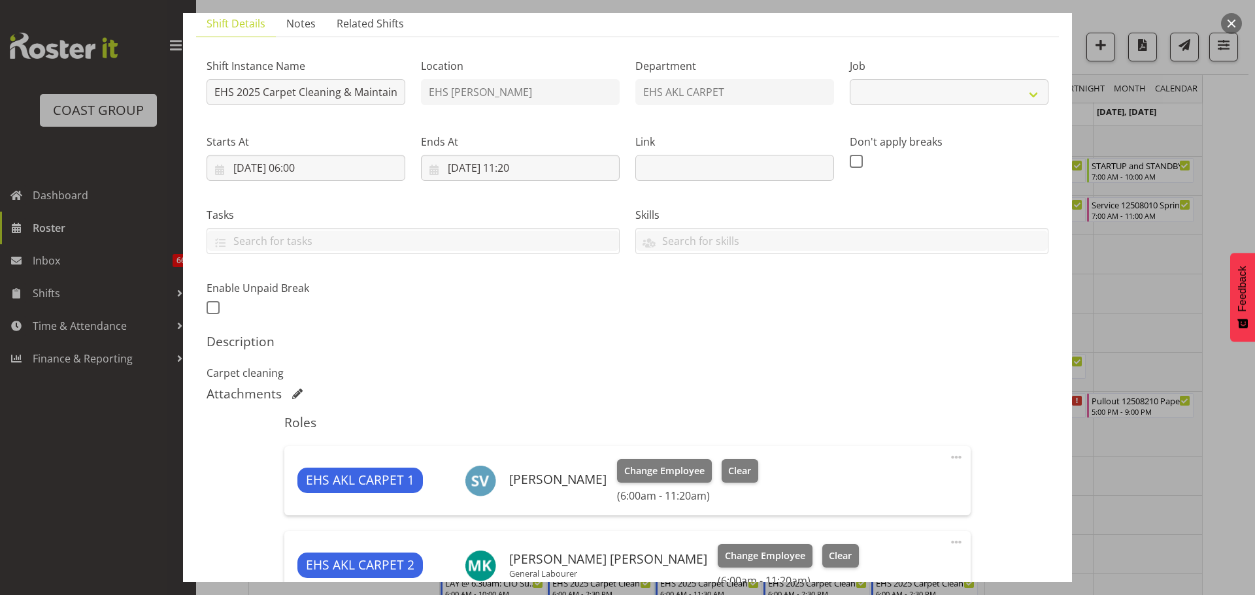
select select "69"
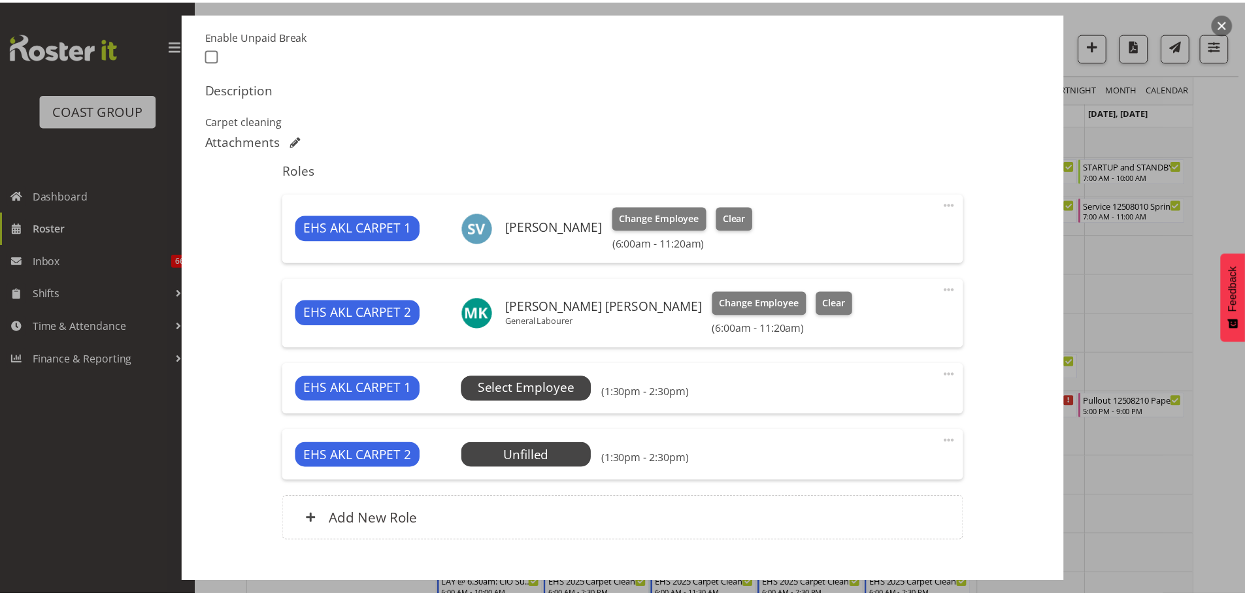
scroll to position [423, 0]
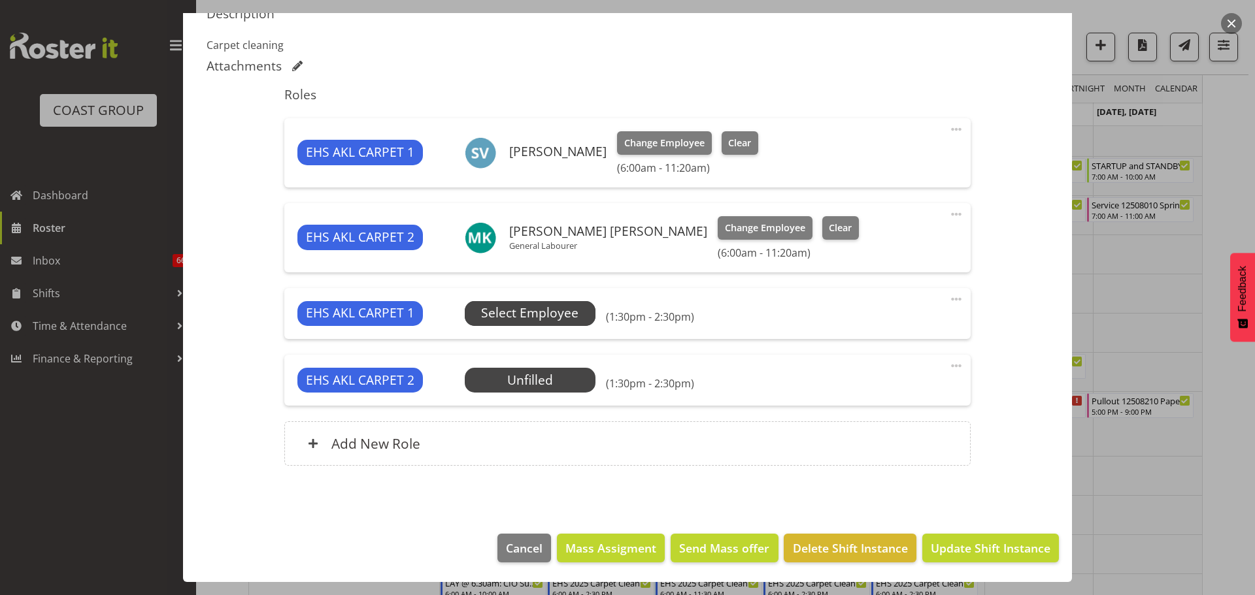
click at [523, 312] on span "Select Employee" at bounding box center [529, 313] width 97 height 19
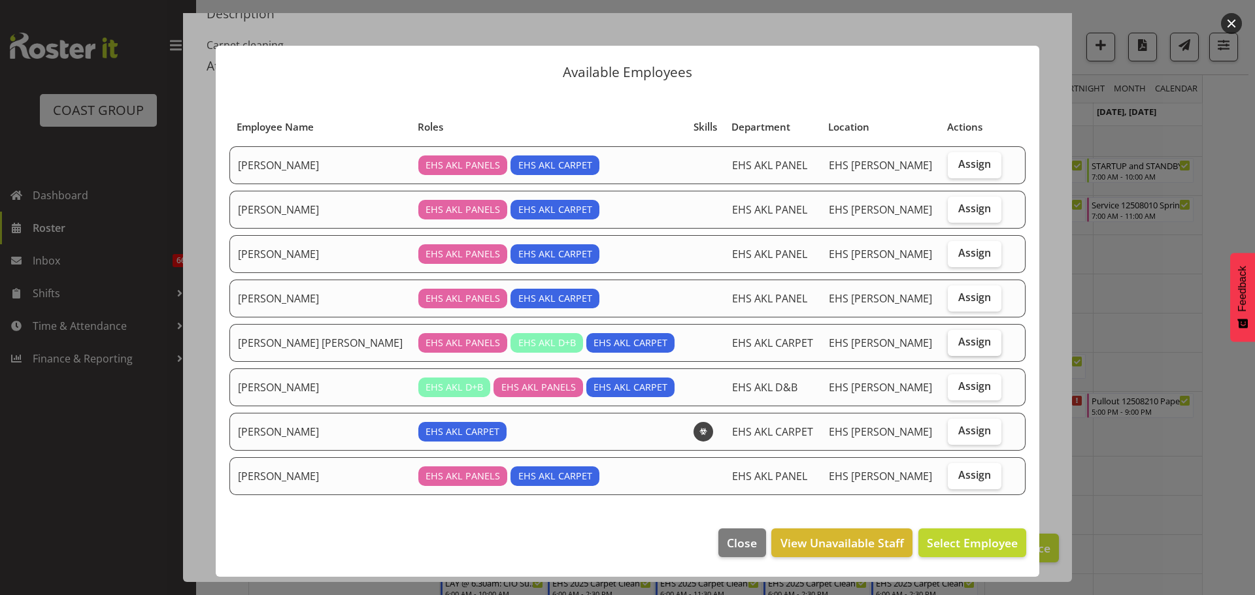
click at [972, 335] on span "Assign" at bounding box center [974, 341] width 33 height 13
click at [956, 338] on input "Assign" at bounding box center [952, 342] width 8 height 8
checkbox input "true"
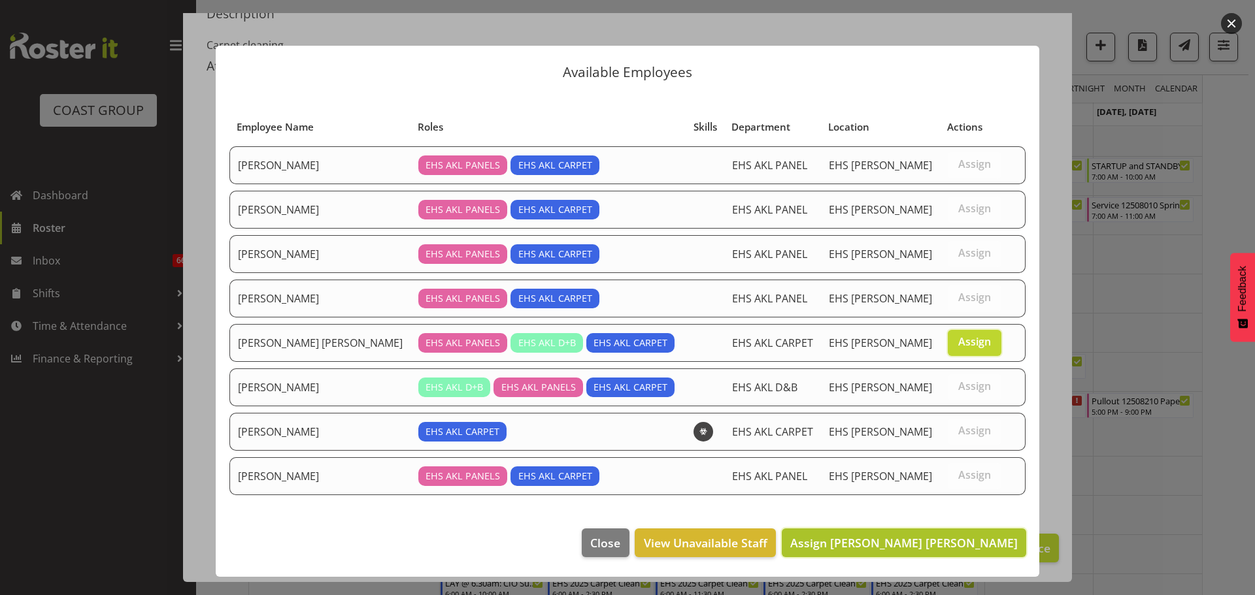
click at [929, 543] on span "Assign [PERSON_NAME] [PERSON_NAME]" at bounding box center [903, 543] width 227 height 16
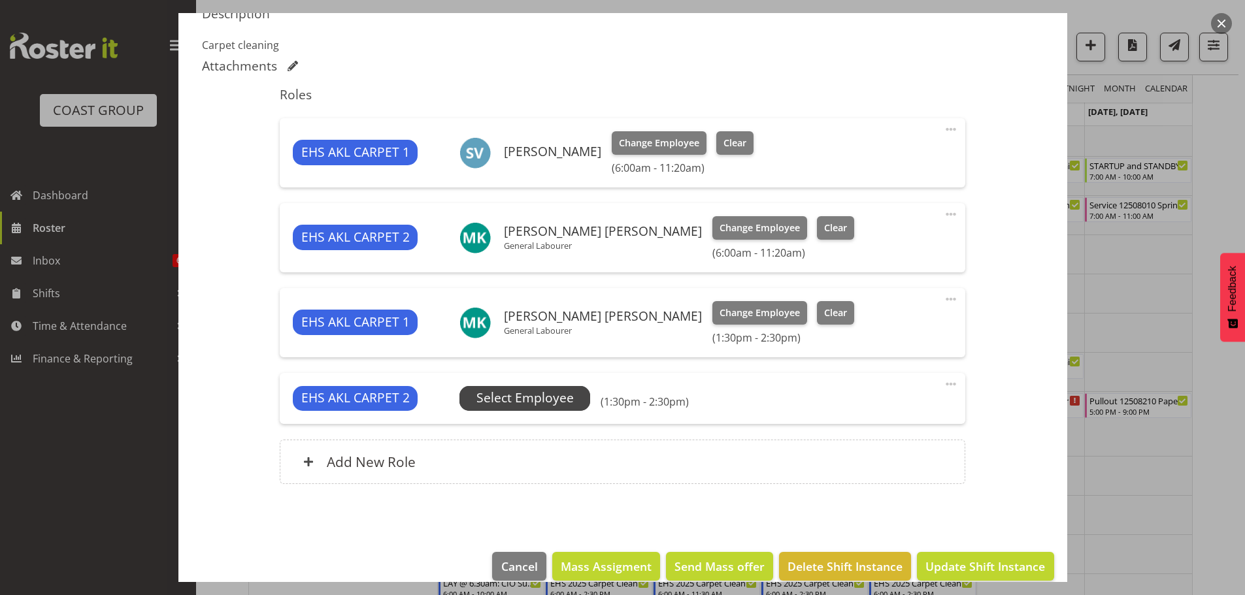
click at [533, 401] on span "Select Employee" at bounding box center [524, 398] width 97 height 19
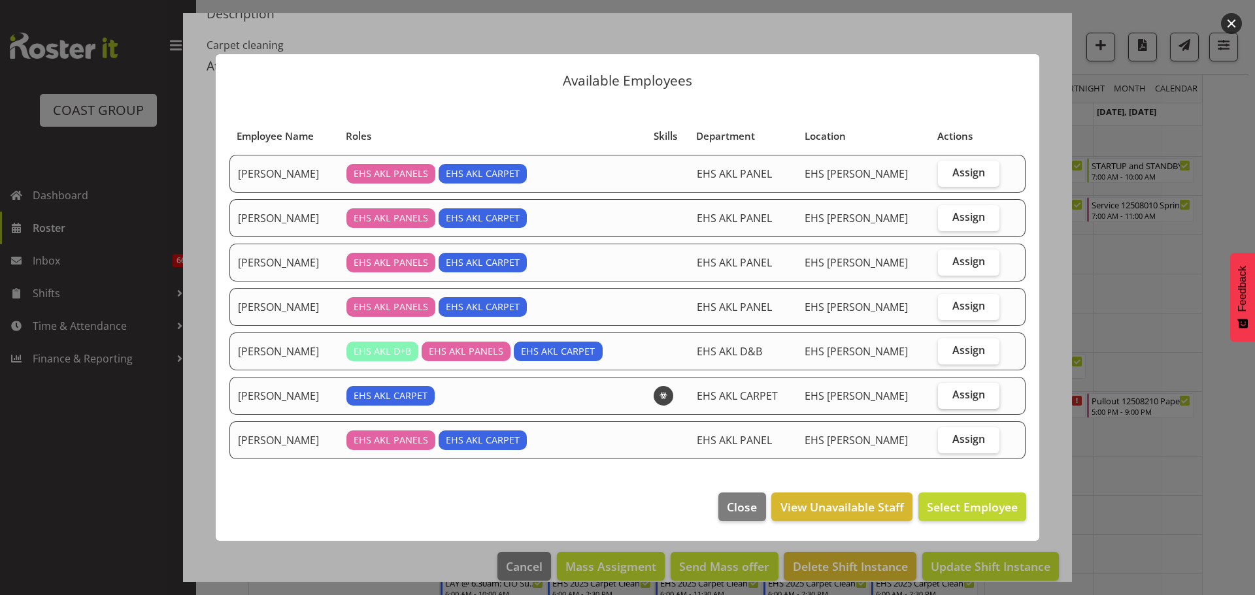
click at [972, 403] on label "Assign" at bounding box center [968, 396] width 61 height 26
click at [946, 399] on input "Assign" at bounding box center [942, 395] width 8 height 8
checkbox input "true"
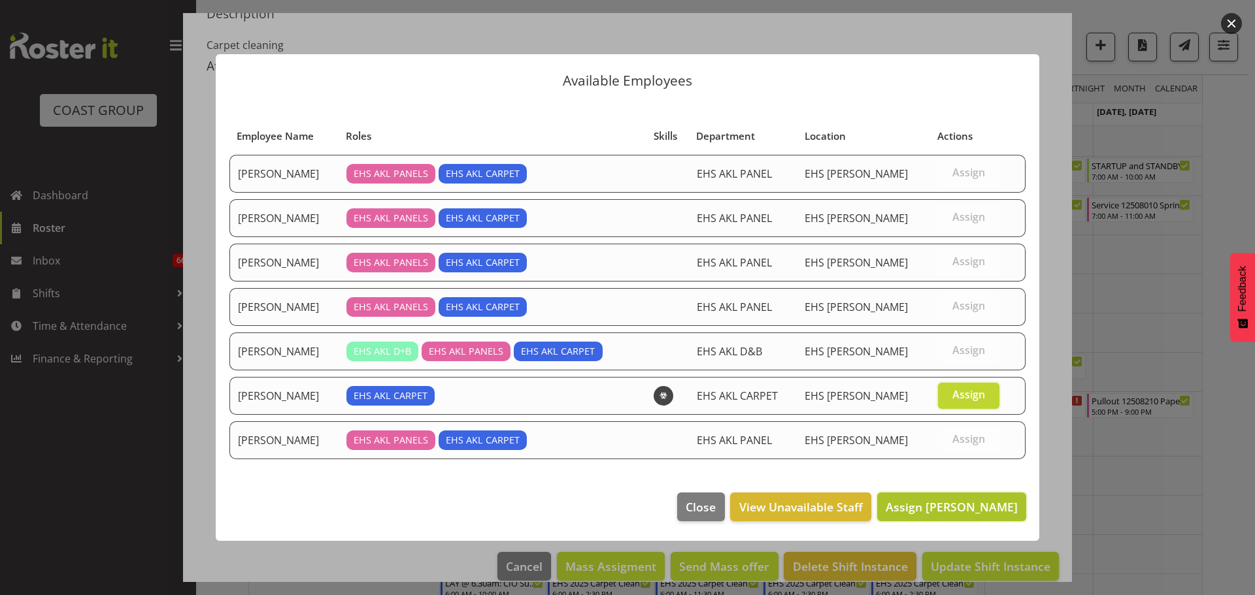
click at [989, 514] on span "Assign [PERSON_NAME]" at bounding box center [951, 507] width 132 height 16
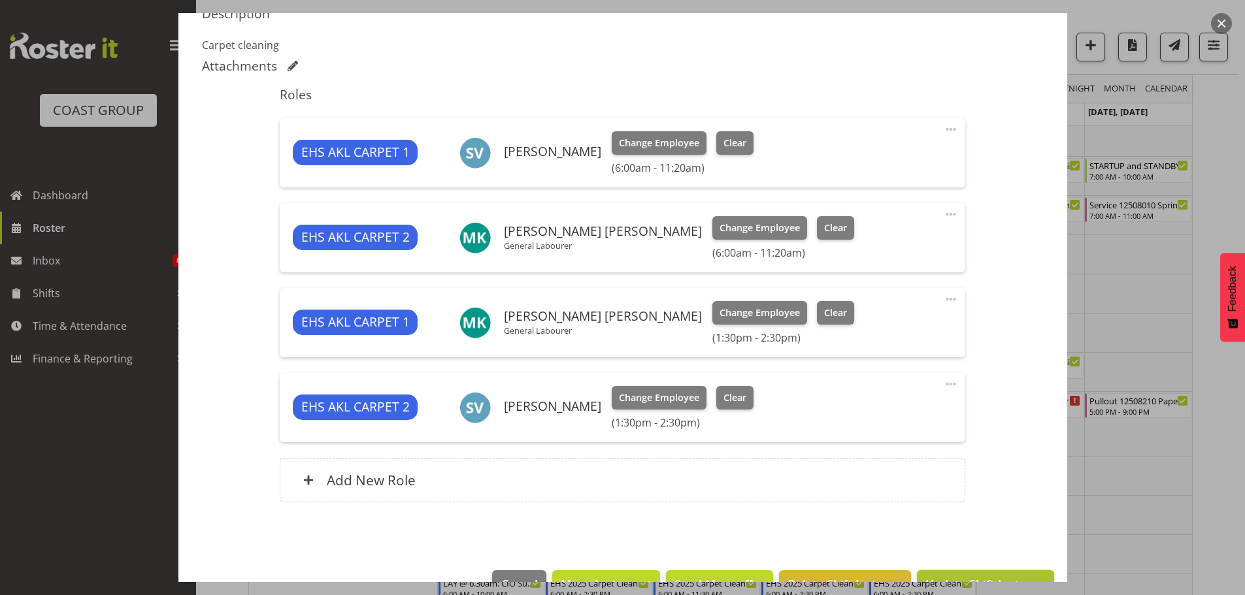
click at [1006, 573] on button "Update Shift Instance" at bounding box center [985, 585] width 137 height 29
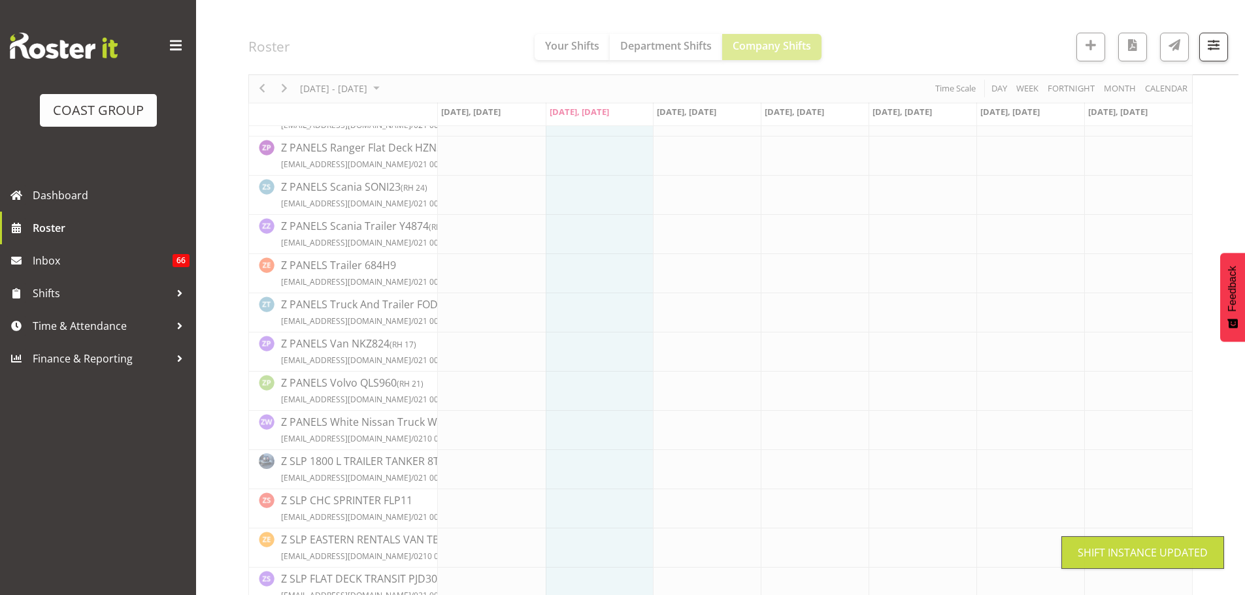
scroll to position [3634, 0]
